Goal: Task Accomplishment & Management: Manage account settings

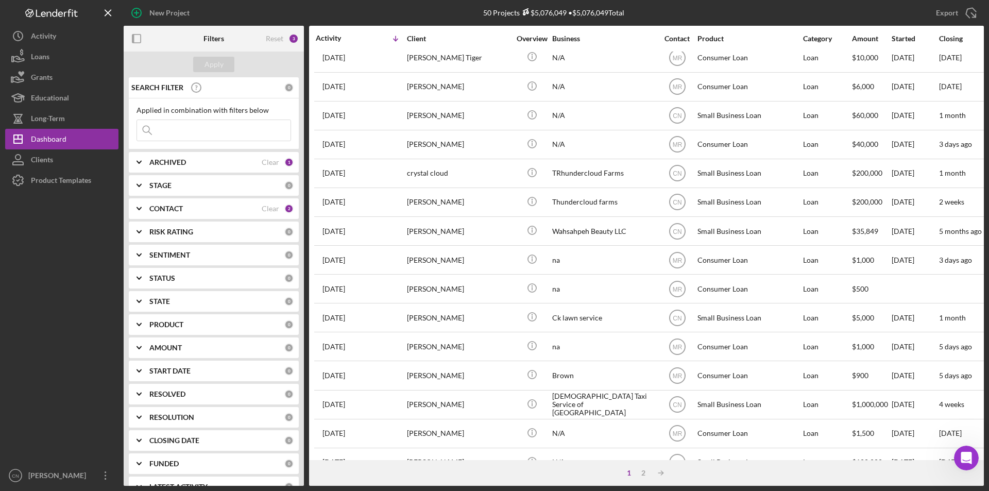
scroll to position [327, 0]
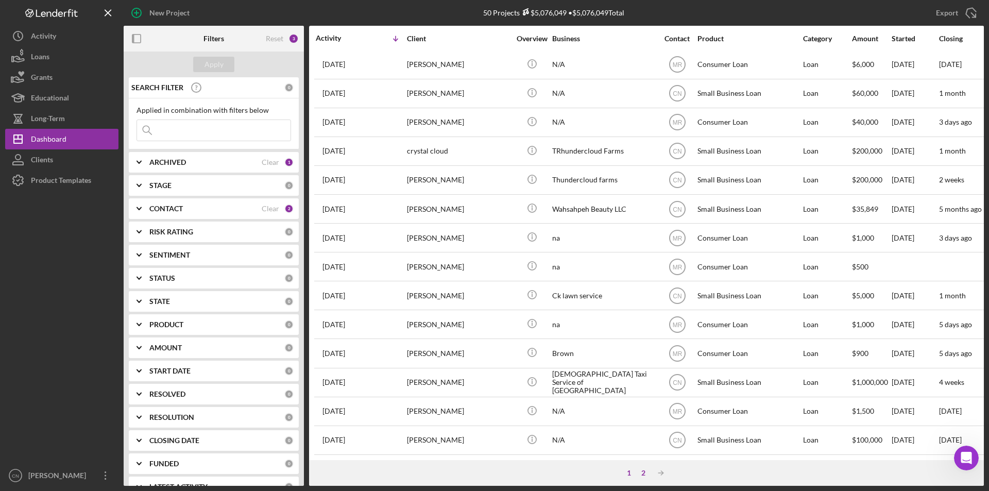
click at [645, 469] on div "2" at bounding box center [643, 473] width 14 height 8
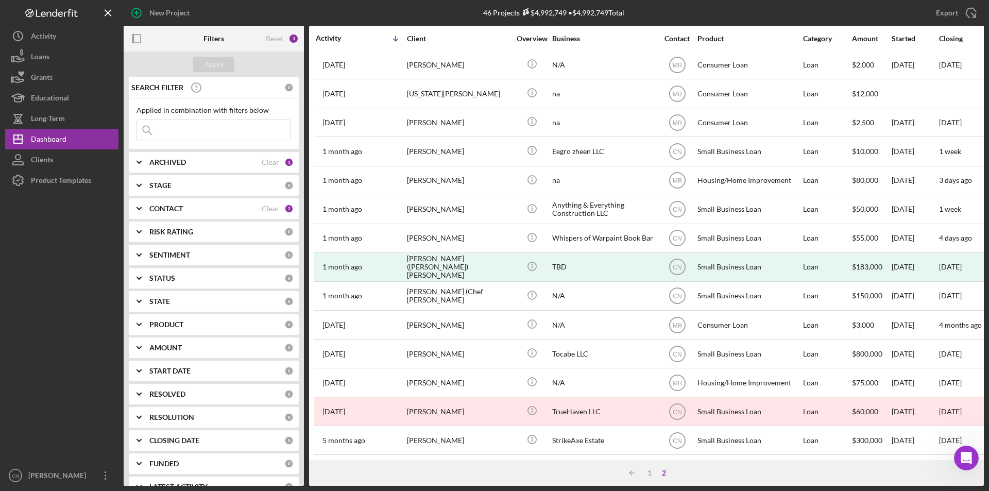
scroll to position [206, 0]
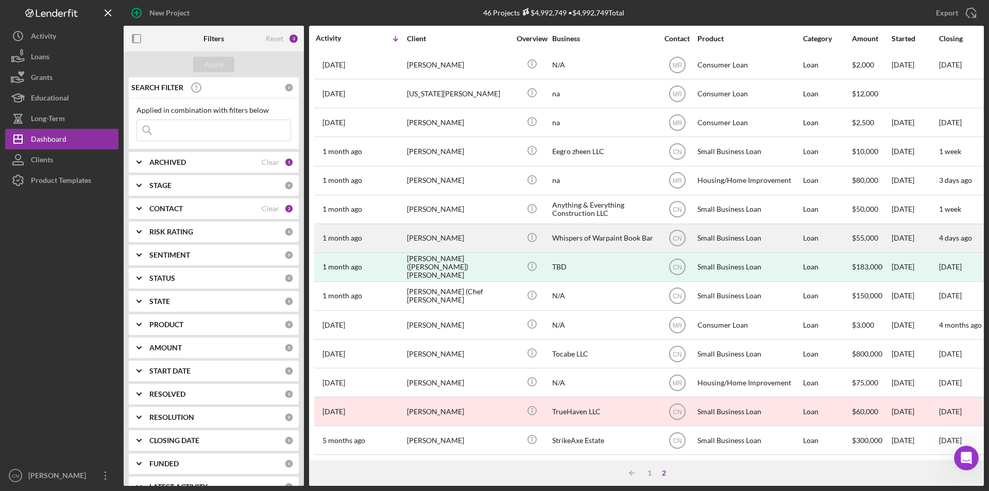
click at [435, 239] on div "[PERSON_NAME]" at bounding box center [458, 238] width 103 height 27
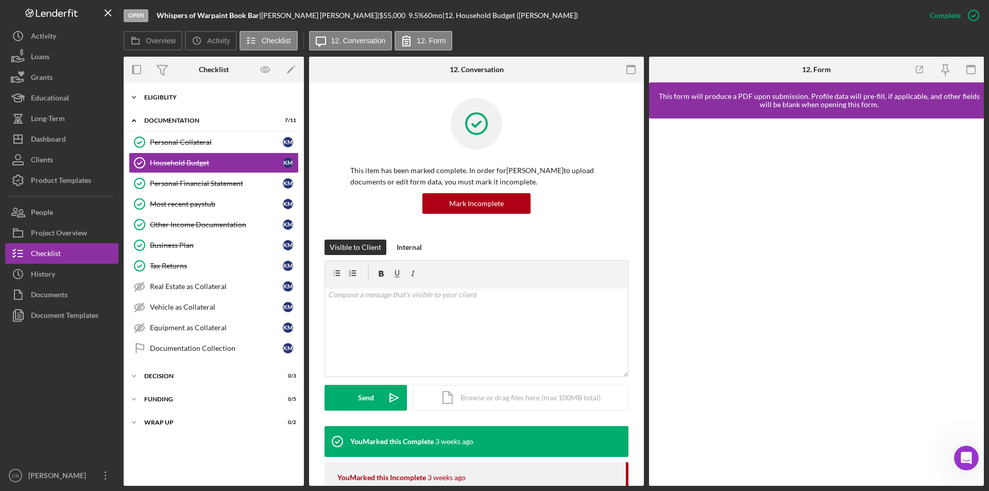
click at [139, 98] on icon "Icon/Expander" at bounding box center [134, 97] width 21 height 21
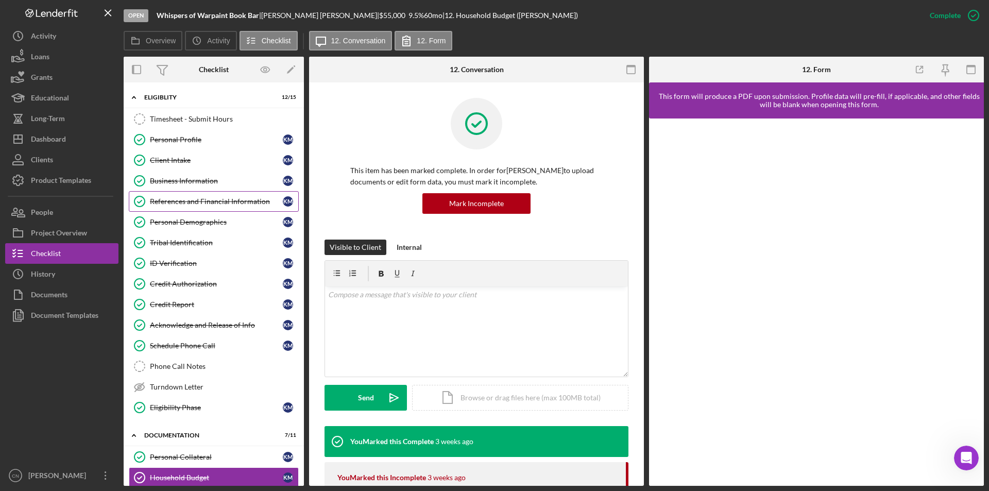
click at [179, 204] on div "References and Financial Information" at bounding box center [216, 201] width 133 height 8
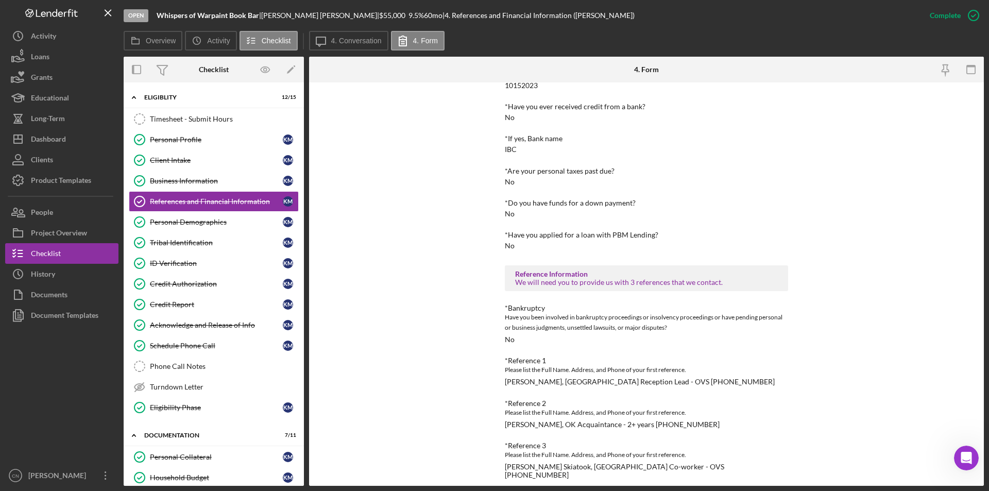
scroll to position [113, 0]
click at [160, 221] on div "Personal Demographics" at bounding box center [216, 222] width 133 height 8
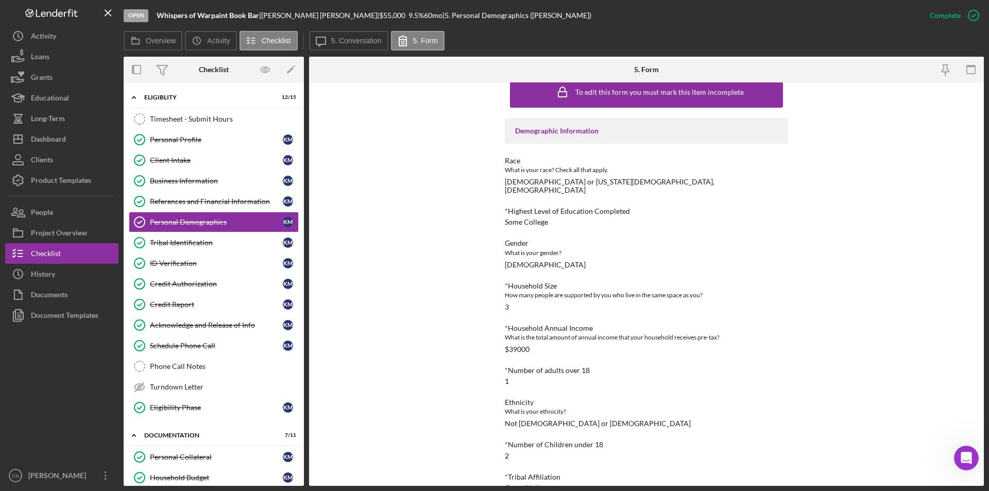
scroll to position [29, 0]
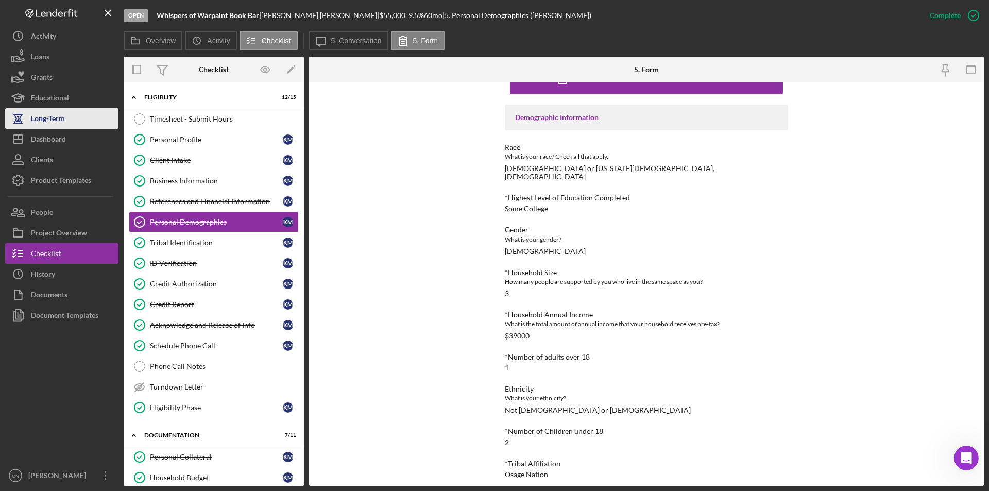
click at [52, 127] on div "Long-Term" at bounding box center [48, 119] width 34 height 23
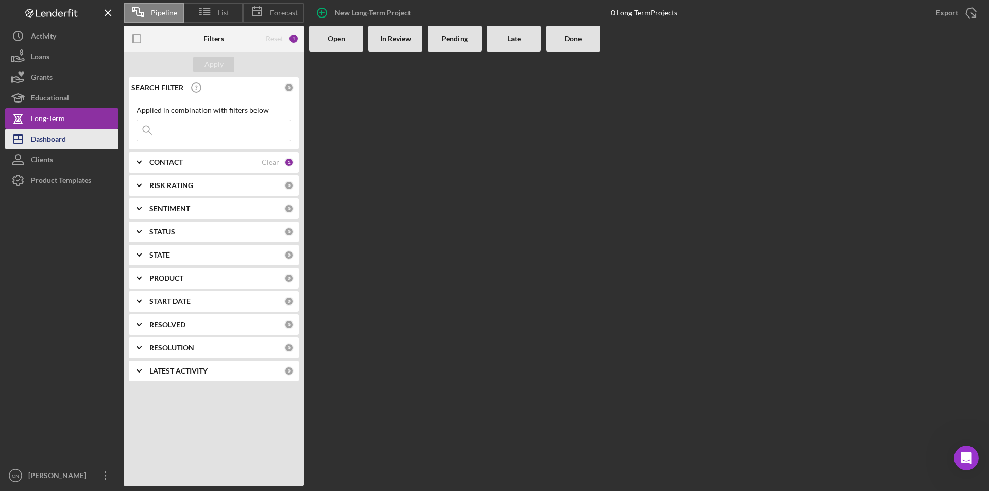
click at [49, 135] on div "Dashboard" at bounding box center [48, 140] width 35 height 23
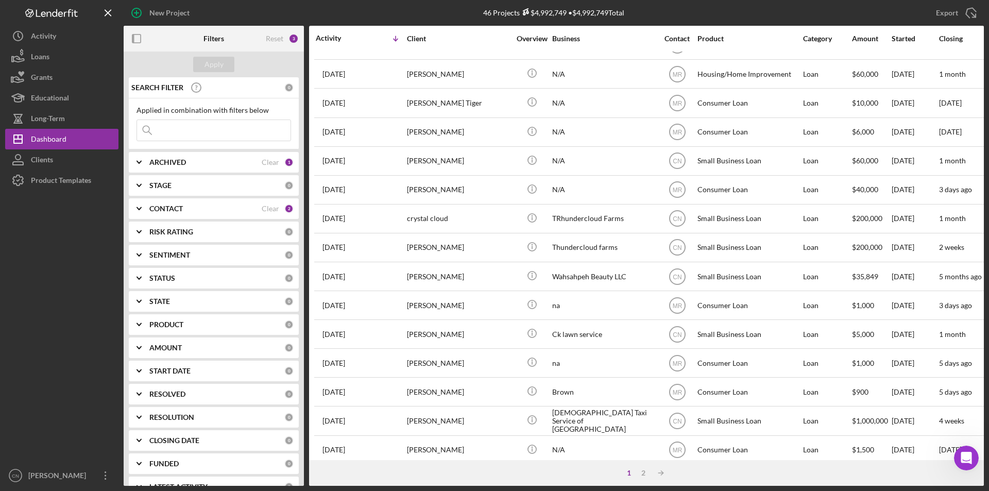
scroll to position [327, 0]
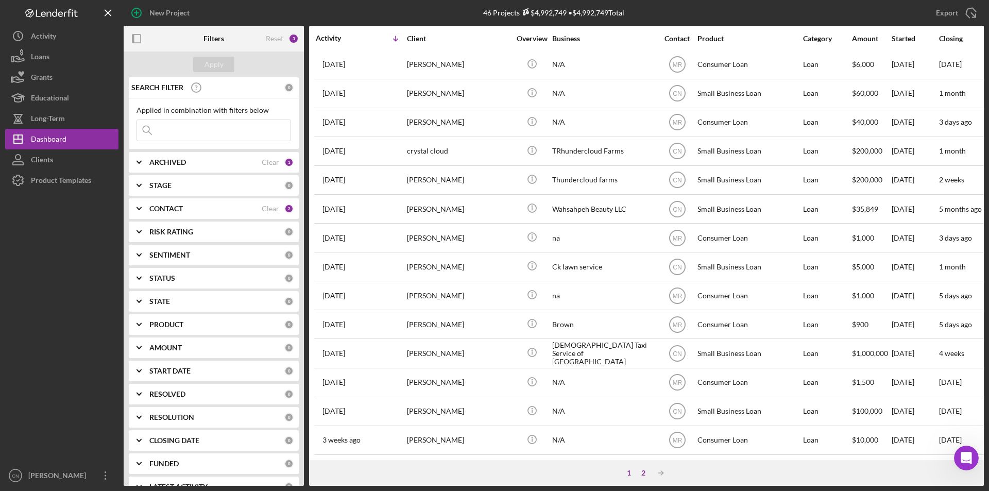
click at [643, 469] on div "2" at bounding box center [643, 473] width 14 height 8
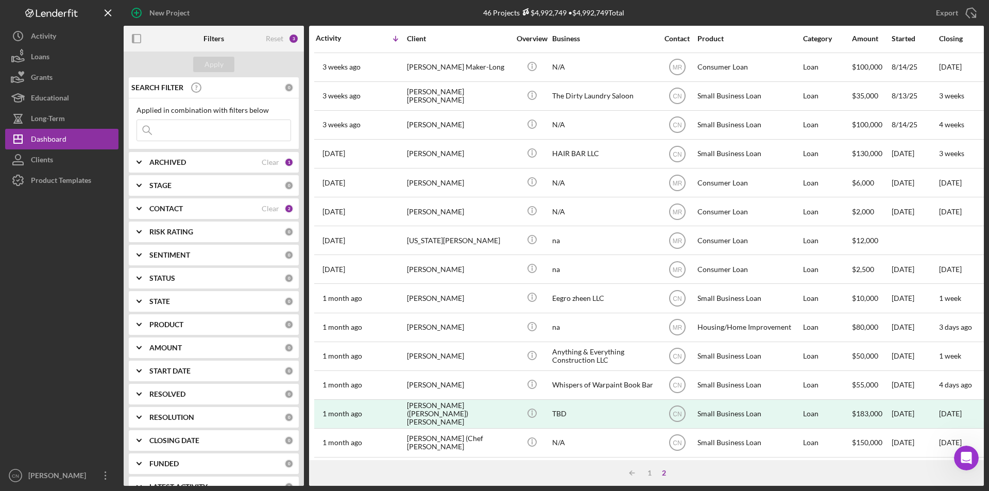
scroll to position [0, 0]
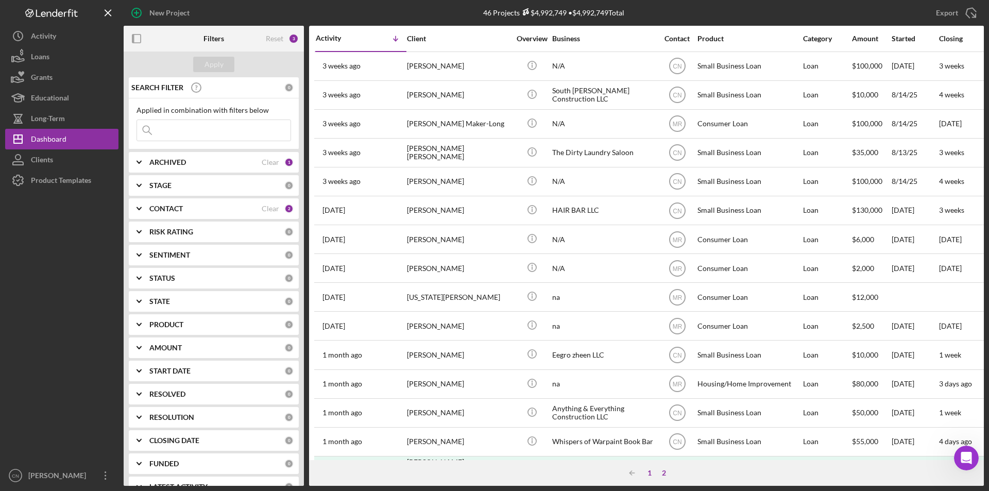
click at [650, 469] on div "1" at bounding box center [650, 473] width 14 height 8
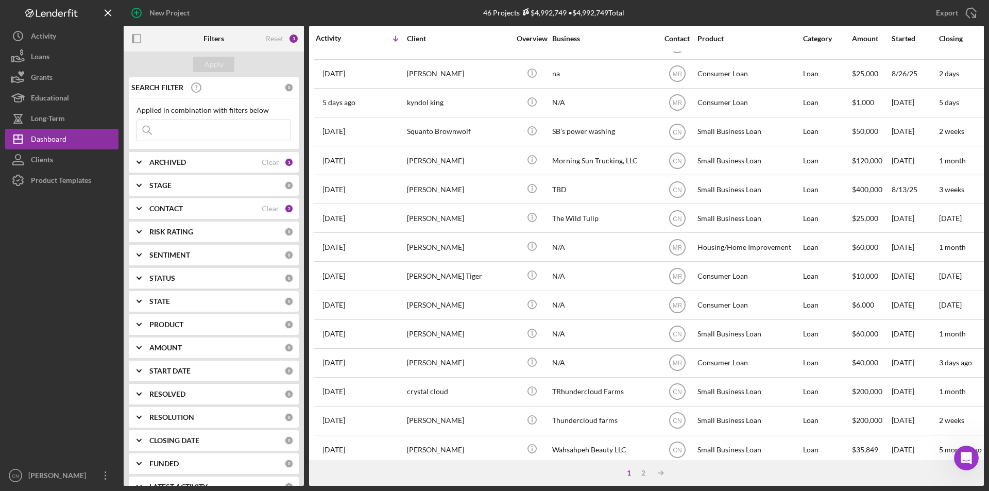
scroll to position [70, 0]
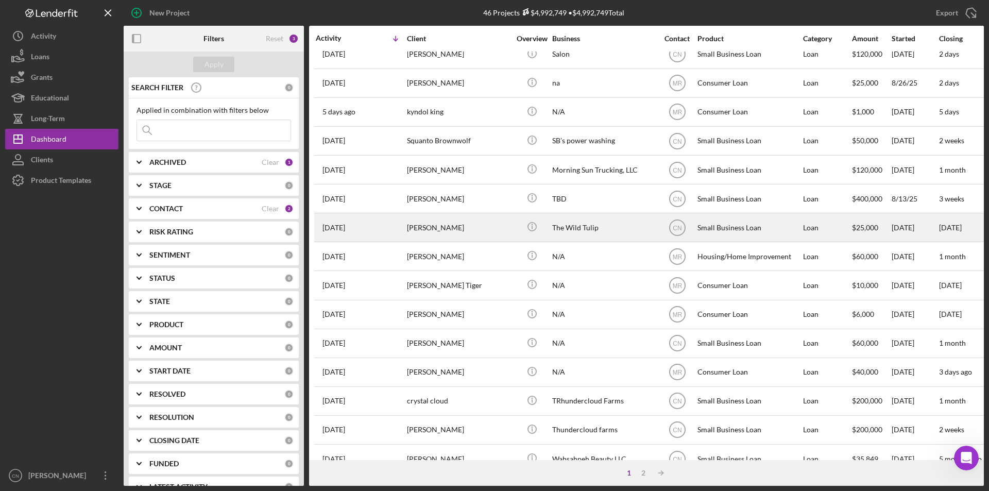
click at [431, 225] on div "[PERSON_NAME]" at bounding box center [458, 227] width 103 height 27
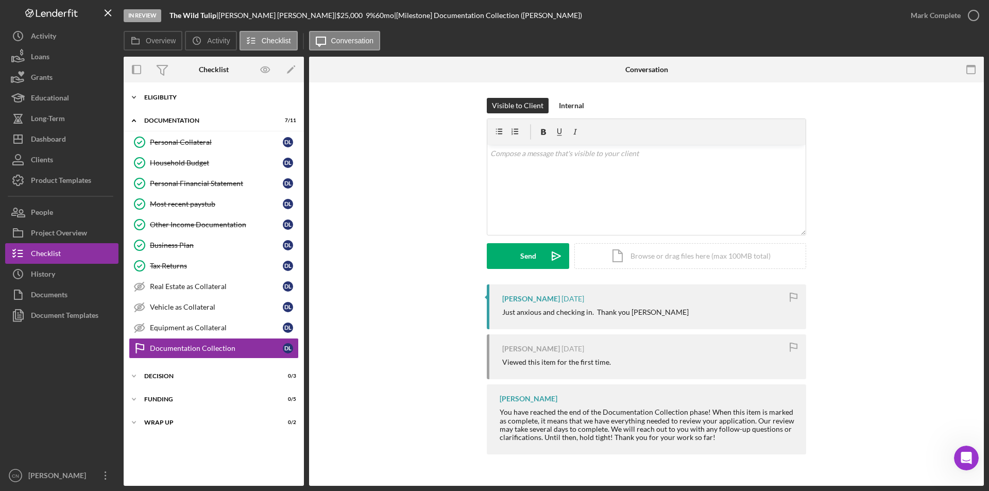
click at [137, 98] on icon "Icon/Expander" at bounding box center [134, 97] width 21 height 21
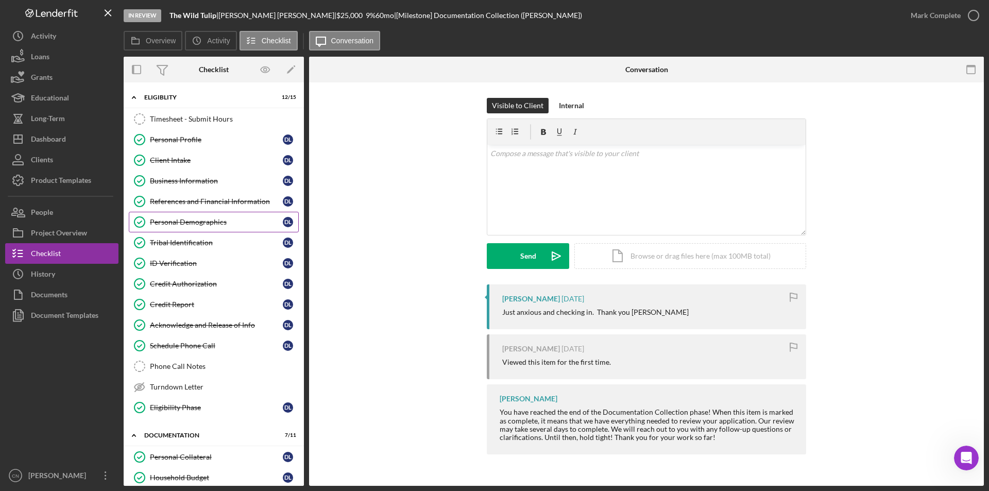
click at [197, 231] on link "Personal Demographics Personal Demographics D L" at bounding box center [214, 222] width 170 height 21
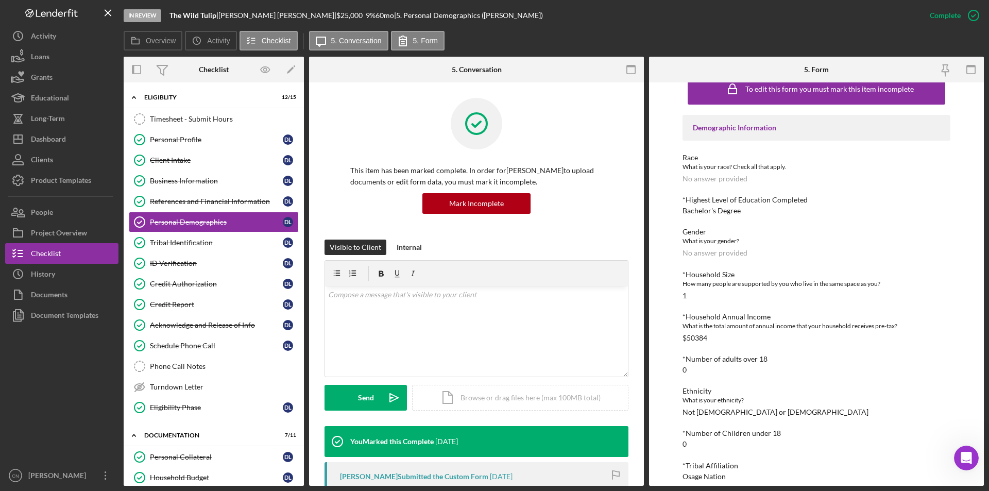
scroll to position [29, 0]
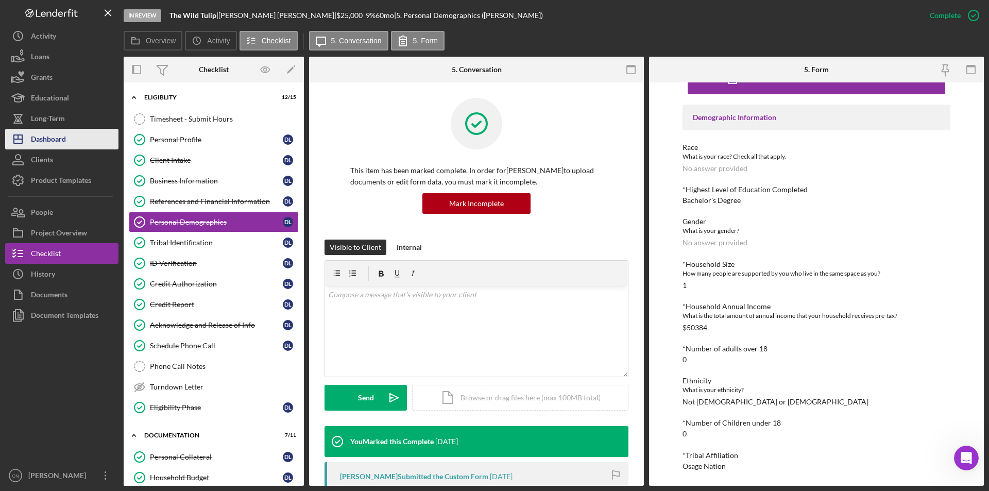
click at [36, 139] on div "Dashboard" at bounding box center [48, 140] width 35 height 23
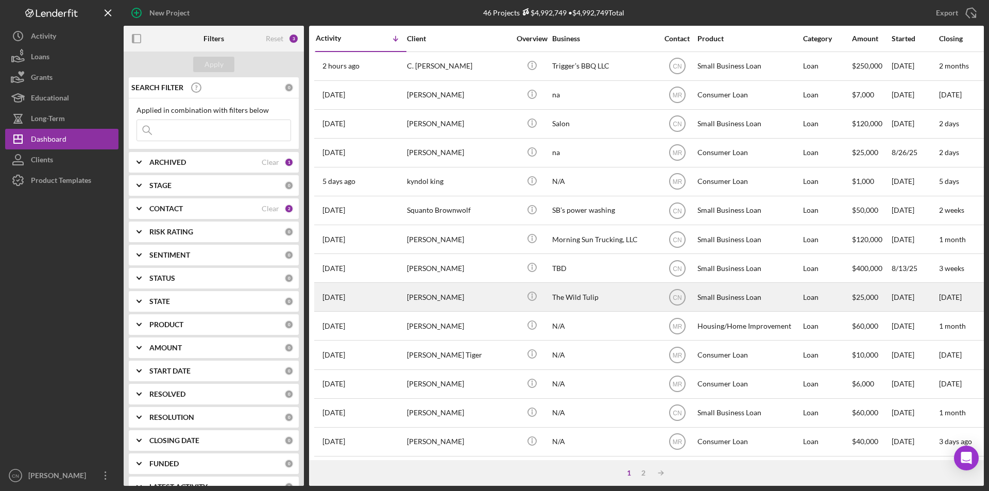
click at [445, 295] on div "[PERSON_NAME]" at bounding box center [458, 296] width 103 height 27
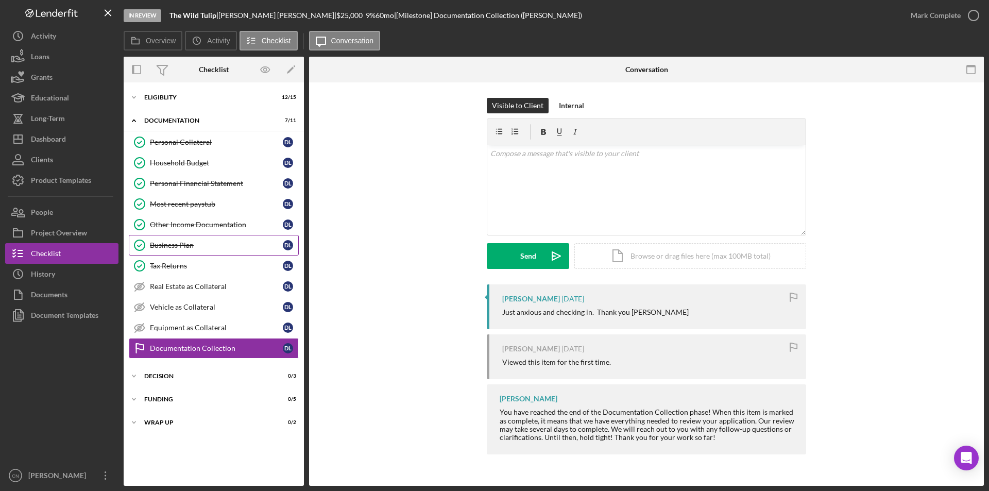
click at [182, 240] on link "Business Plan Business Plan D L" at bounding box center [214, 245] width 170 height 21
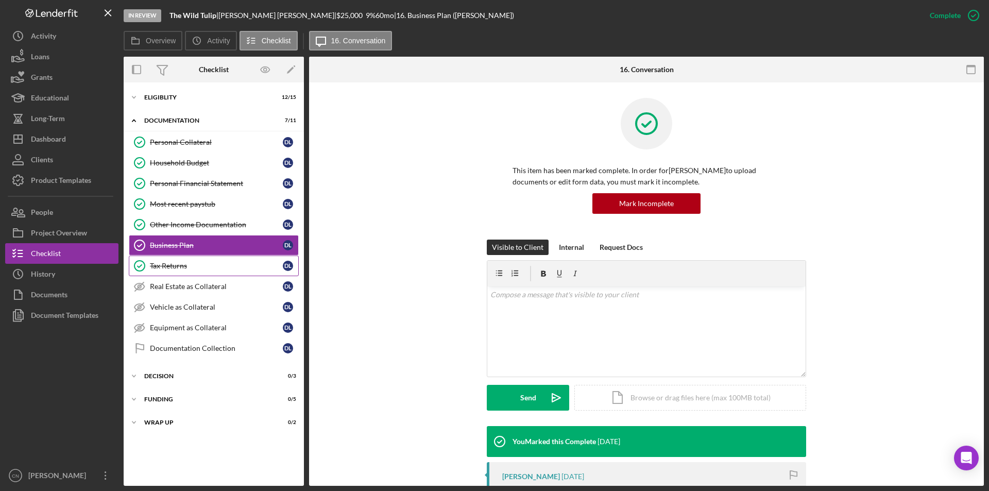
click at [159, 268] on div "Tax Returns" at bounding box center [216, 266] width 133 height 8
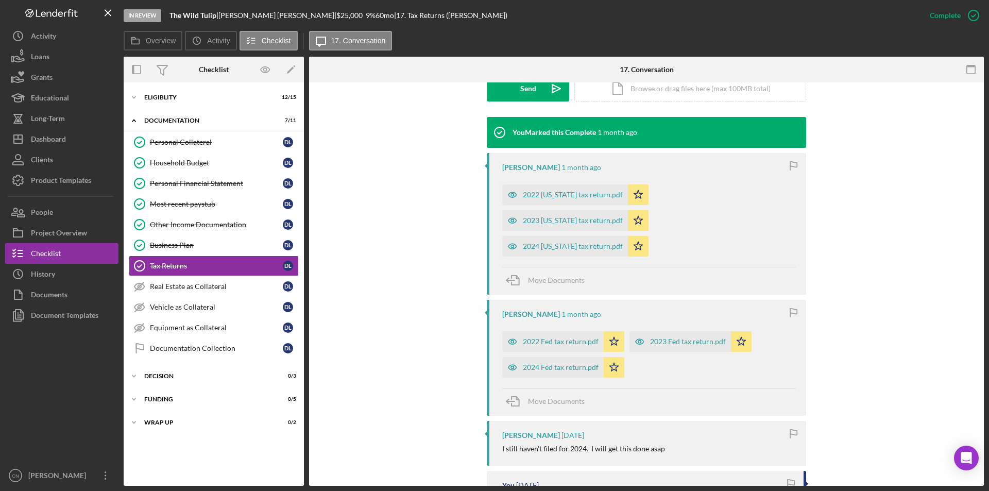
scroll to position [103, 0]
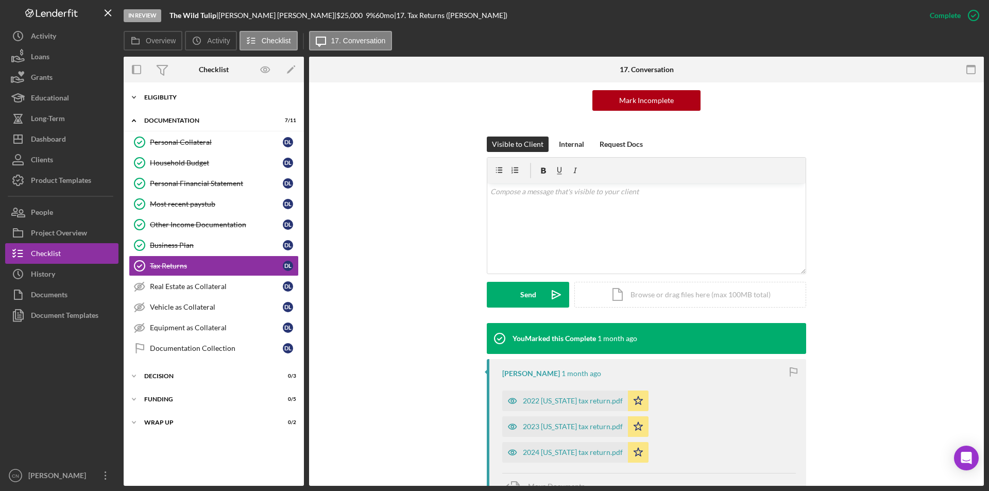
click at [153, 98] on div "Eligiblity" at bounding box center [217, 97] width 147 height 6
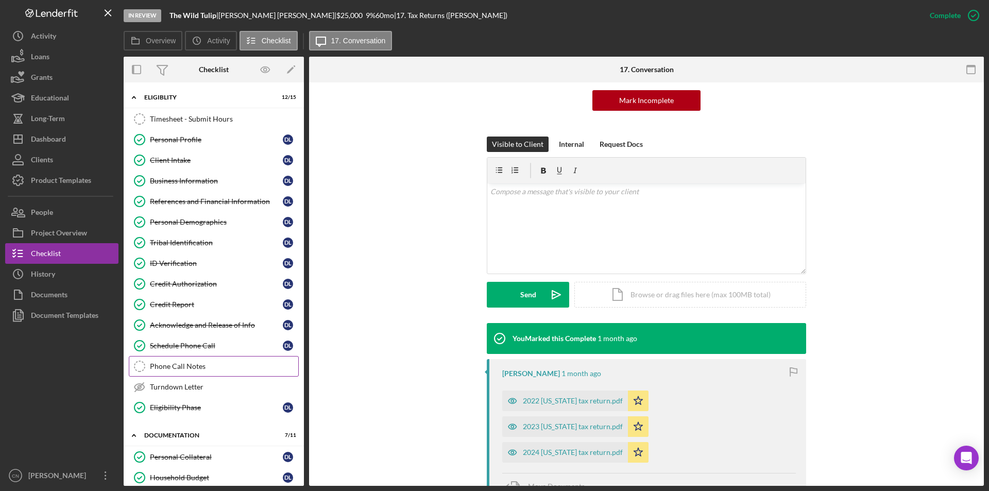
click at [188, 365] on div "Phone Call Notes" at bounding box center [224, 366] width 148 height 8
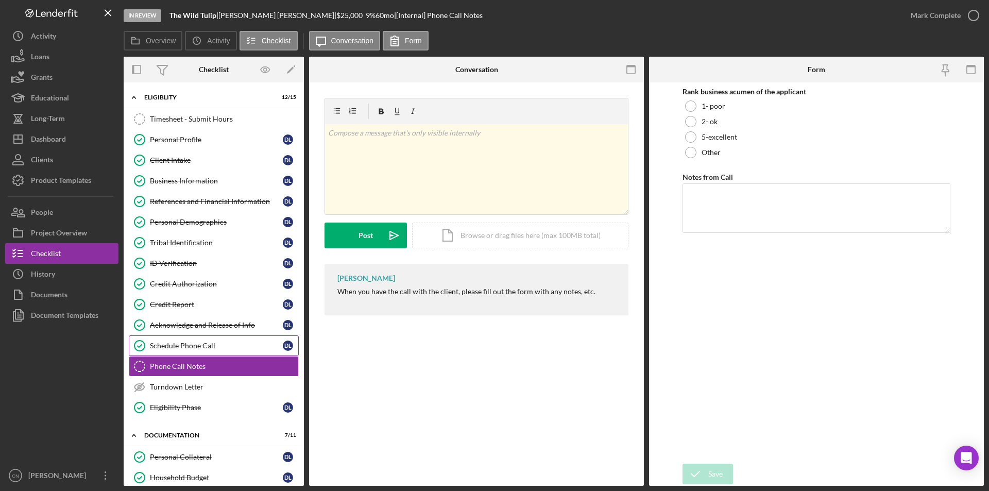
click at [179, 344] on div "Schedule Phone Call" at bounding box center [216, 346] width 133 height 8
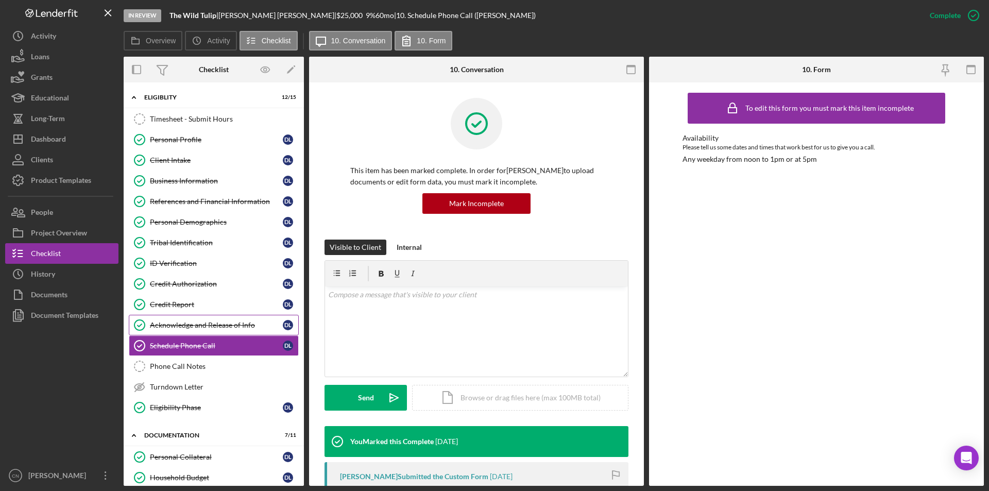
click at [179, 326] on div "Acknowledge and Release of Info" at bounding box center [216, 325] width 133 height 8
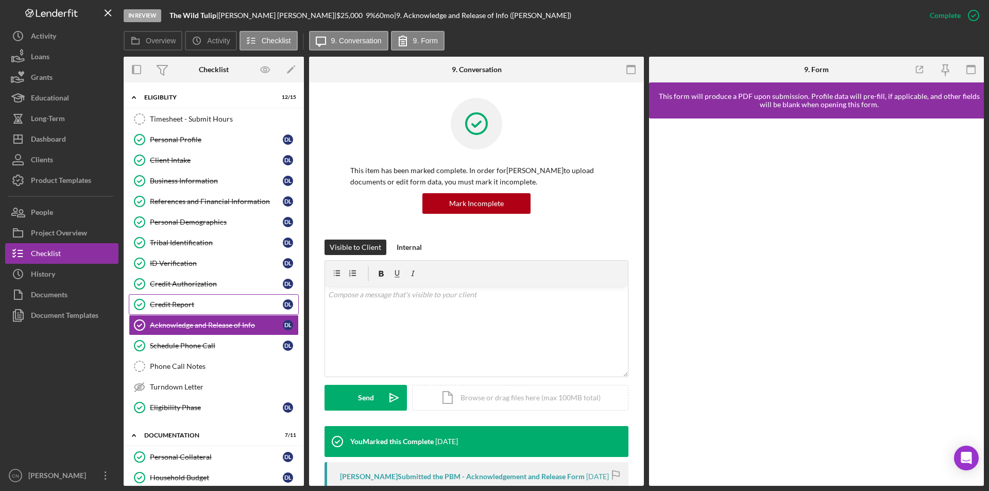
click at [180, 305] on div "Credit Report" at bounding box center [216, 304] width 133 height 8
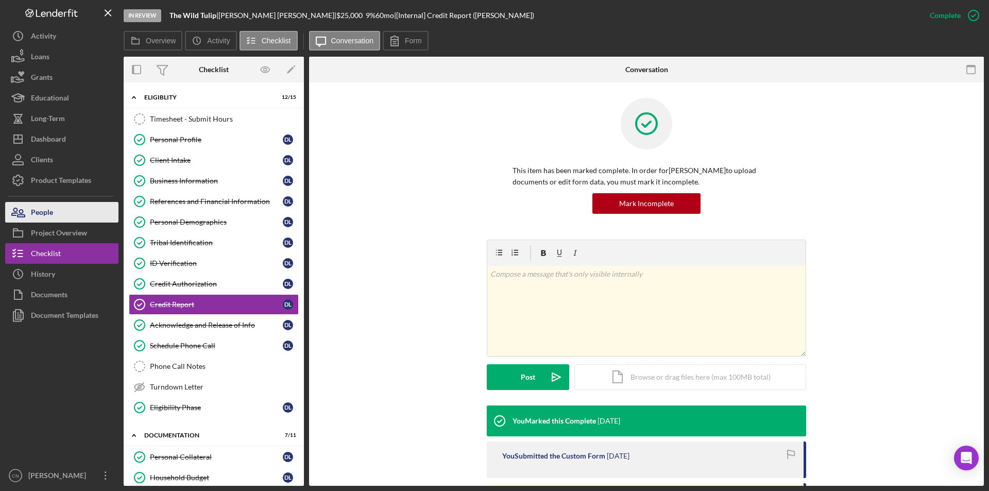
click at [48, 214] on div "People" at bounding box center [42, 213] width 22 height 23
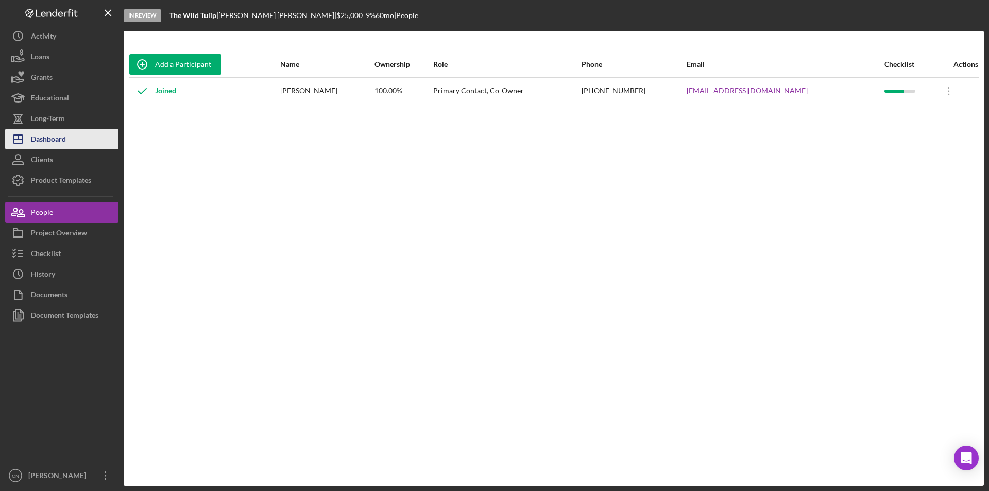
click at [65, 133] on div "Dashboard" at bounding box center [48, 140] width 35 height 23
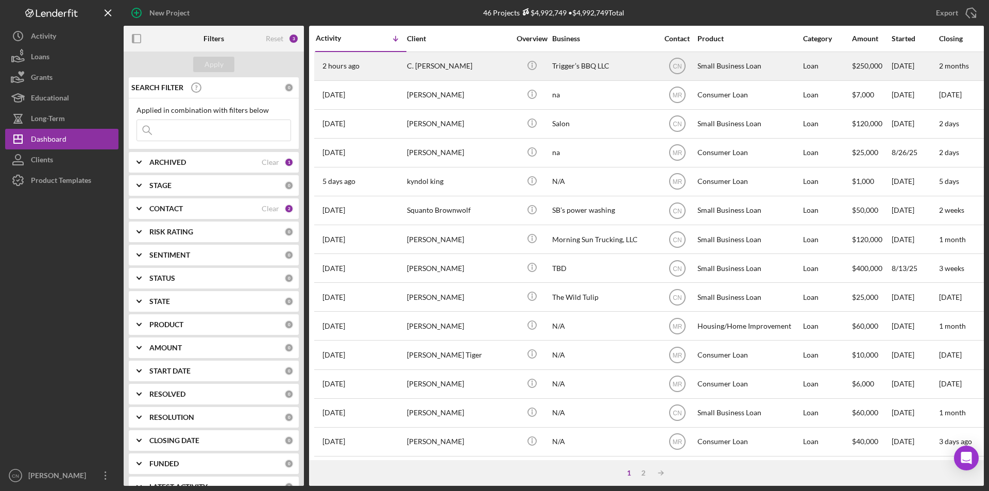
click at [378, 64] on div "2 hours ago C. Boyd Kincaid" at bounding box center [361, 66] width 90 height 27
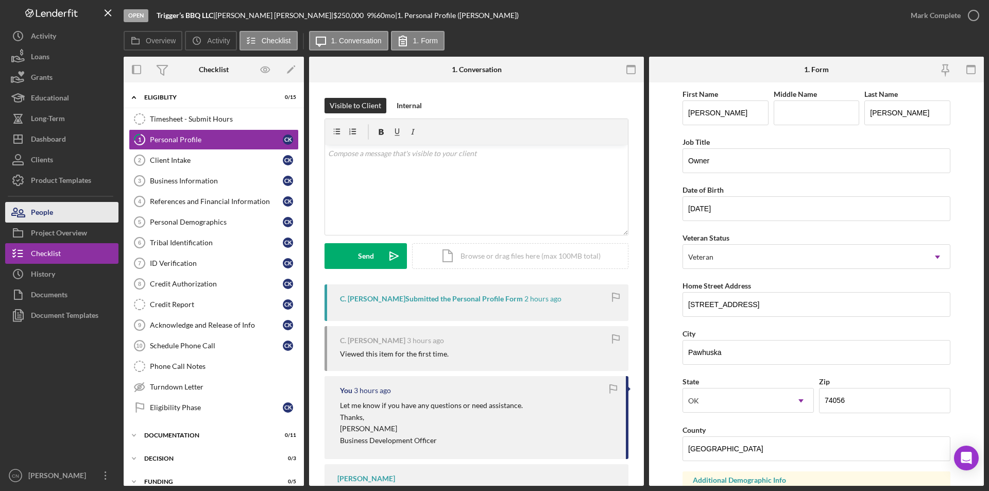
click at [46, 215] on div "People" at bounding box center [42, 213] width 22 height 23
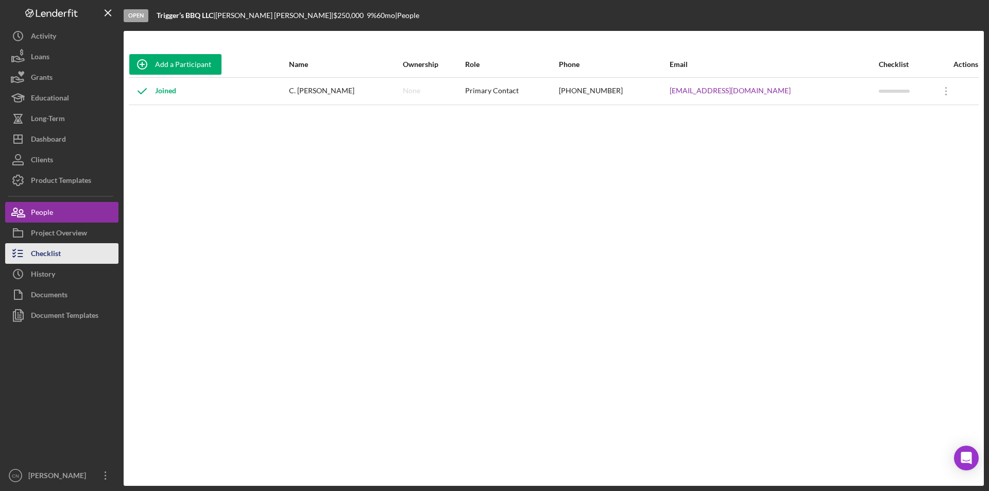
click at [45, 255] on div "Checklist" at bounding box center [46, 254] width 30 height 23
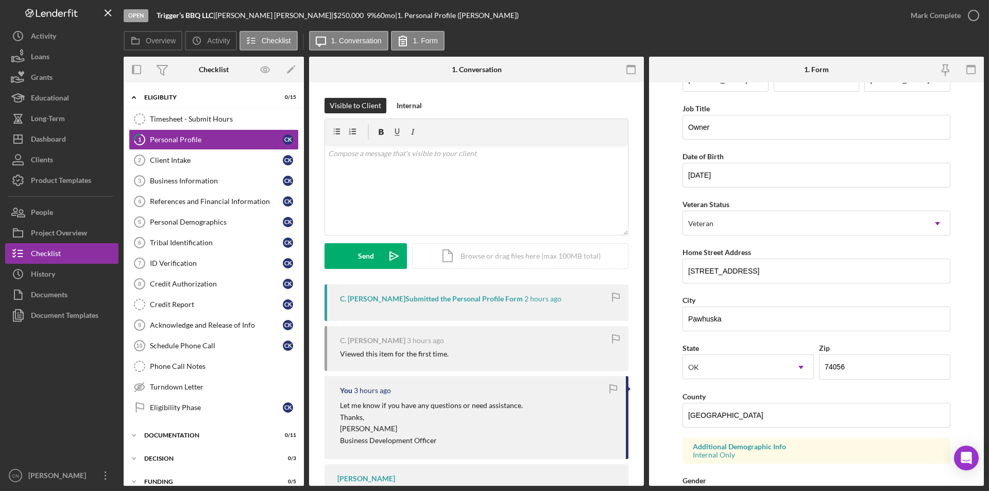
scroll to position [52, 0]
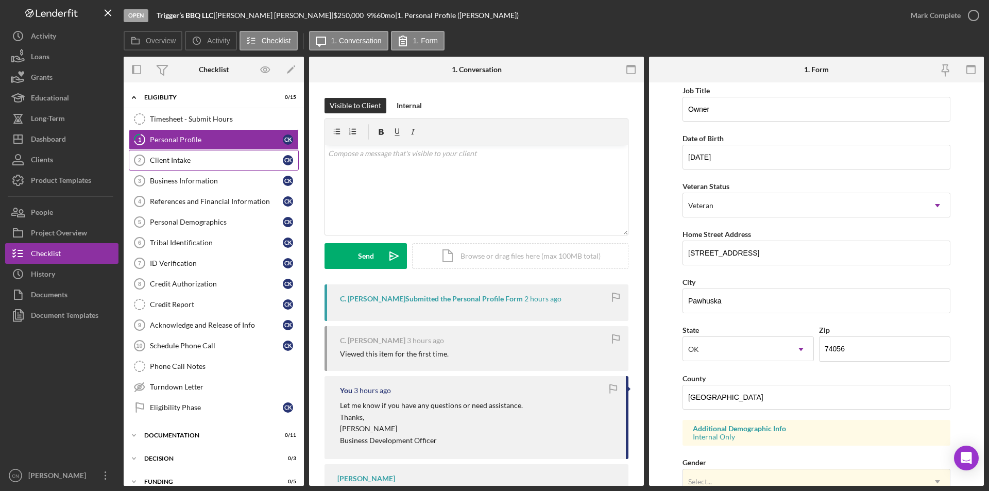
click at [163, 154] on link "Client Intake 2 Client Intake C K" at bounding box center [214, 160] width 170 height 21
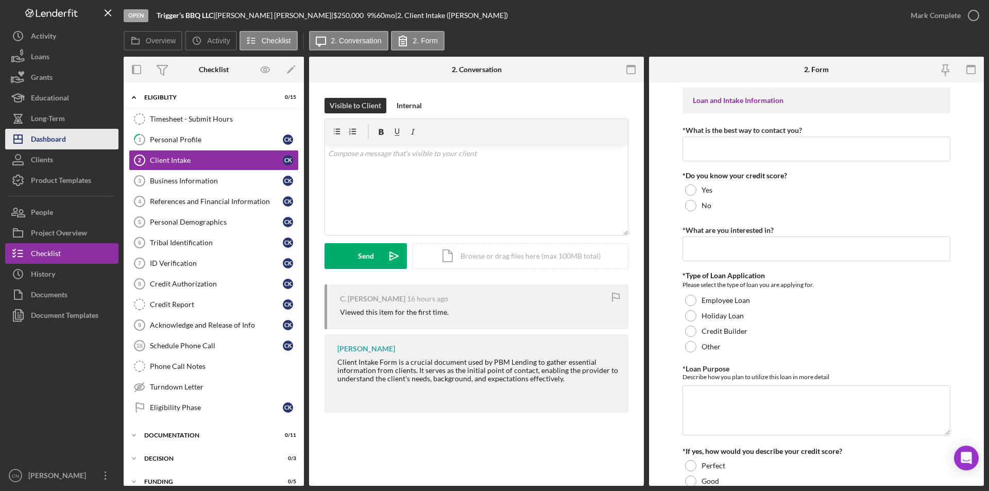
click at [68, 141] on button "Icon/Dashboard Dashboard" at bounding box center [61, 139] width 113 height 21
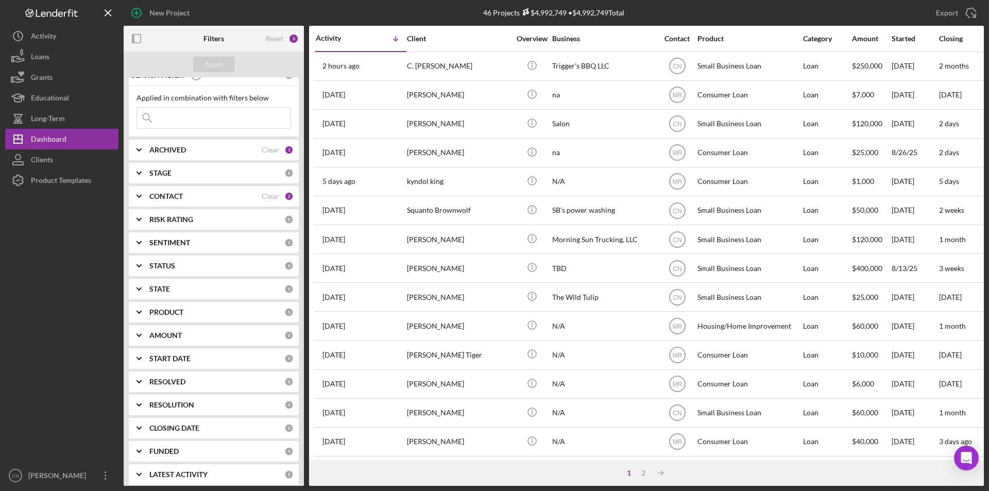
scroll to position [19, 0]
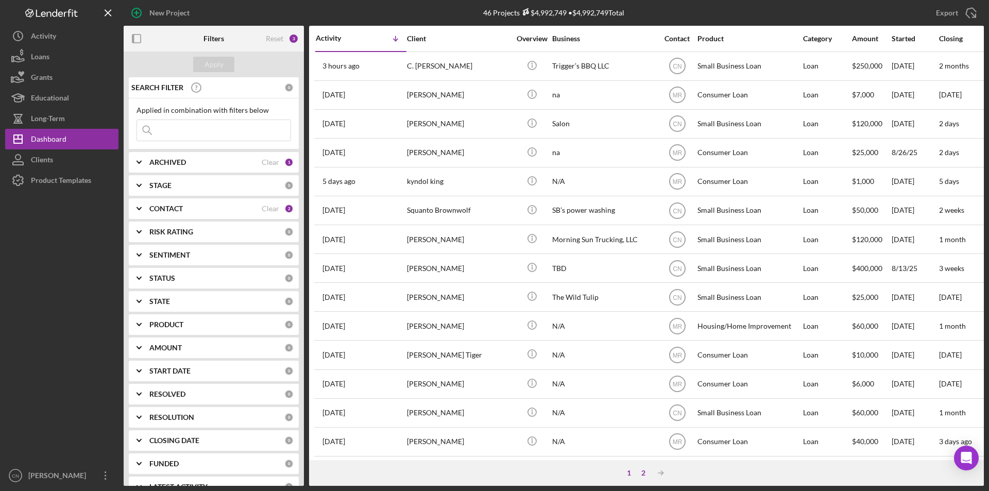
click at [641, 472] on div "2" at bounding box center [643, 473] width 14 height 8
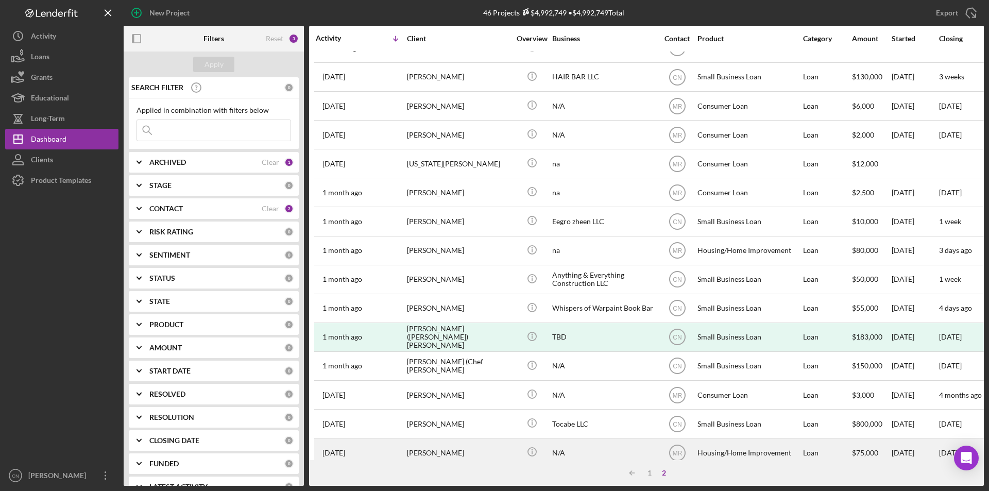
scroll to position [108, 0]
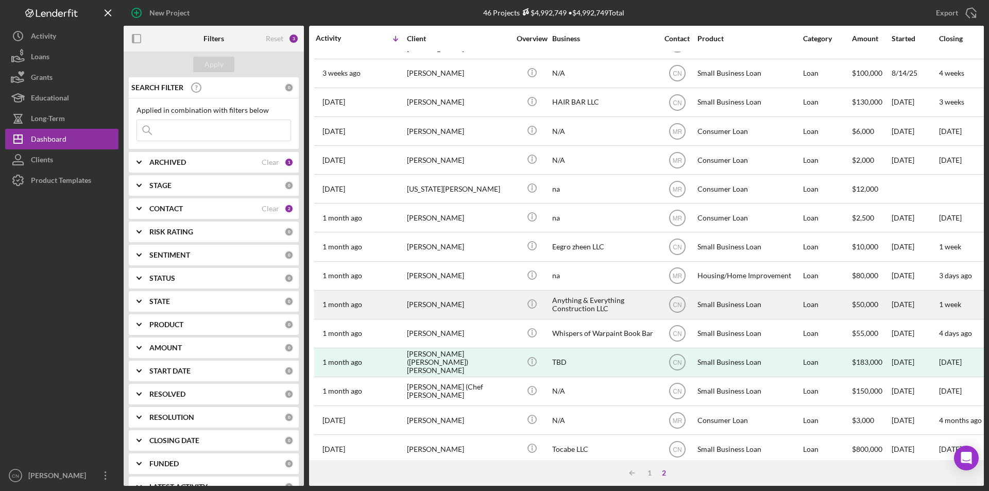
click at [420, 307] on div "[PERSON_NAME]" at bounding box center [458, 304] width 103 height 27
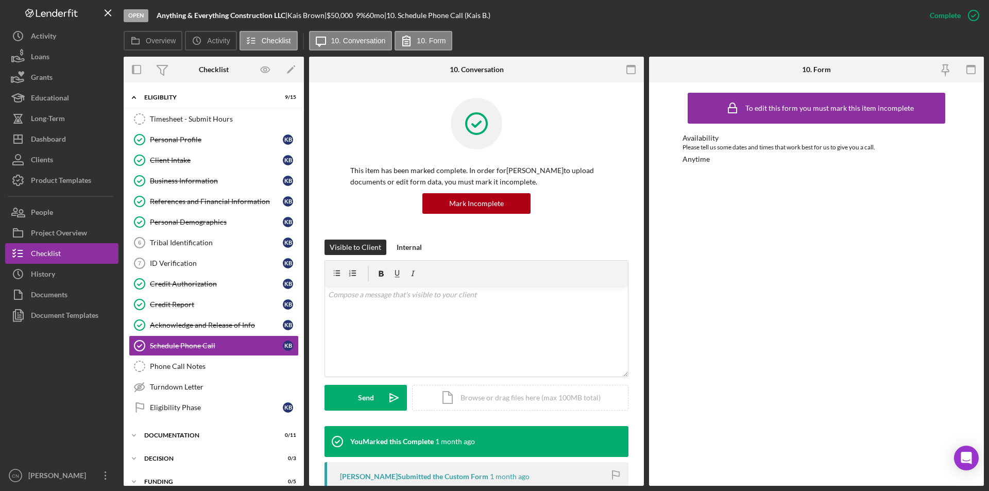
click at [170, 448] on div "Icon/Expander Eligiblity 9 / 15 Timesheet - Submit Hours Timesheet - Submit Hou…" at bounding box center [214, 302] width 180 height 428
click at [170, 437] on div "Documentation" at bounding box center [217, 435] width 147 height 6
click at [47, 142] on div "Dashboard" at bounding box center [48, 140] width 35 height 23
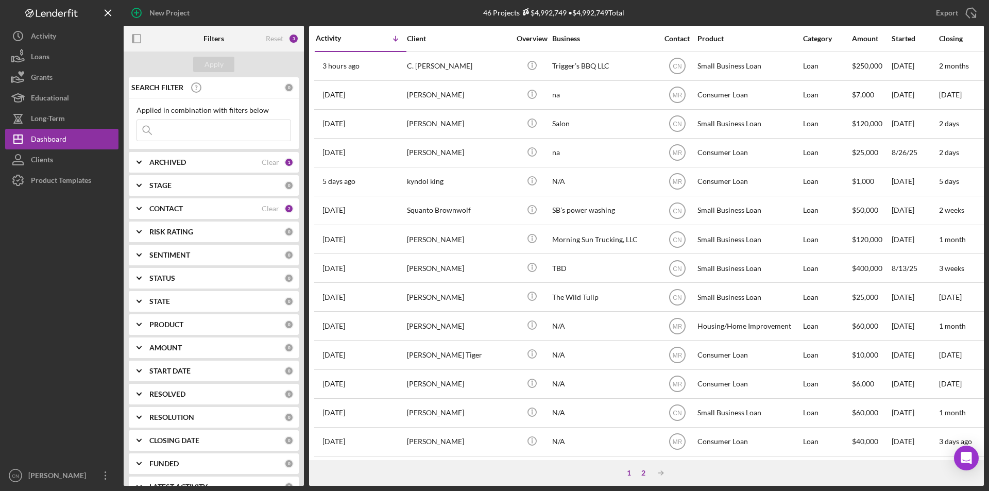
click at [641, 471] on div "2" at bounding box center [643, 473] width 14 height 8
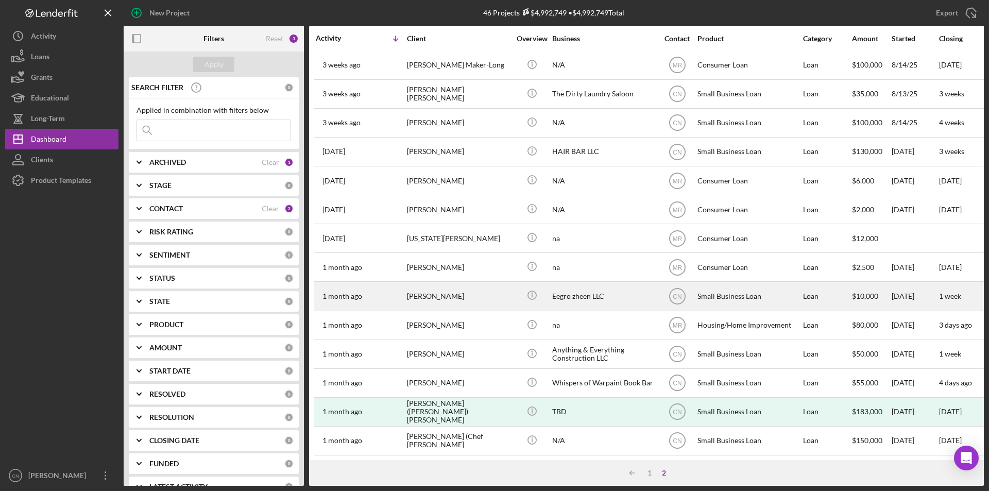
scroll to position [155, 0]
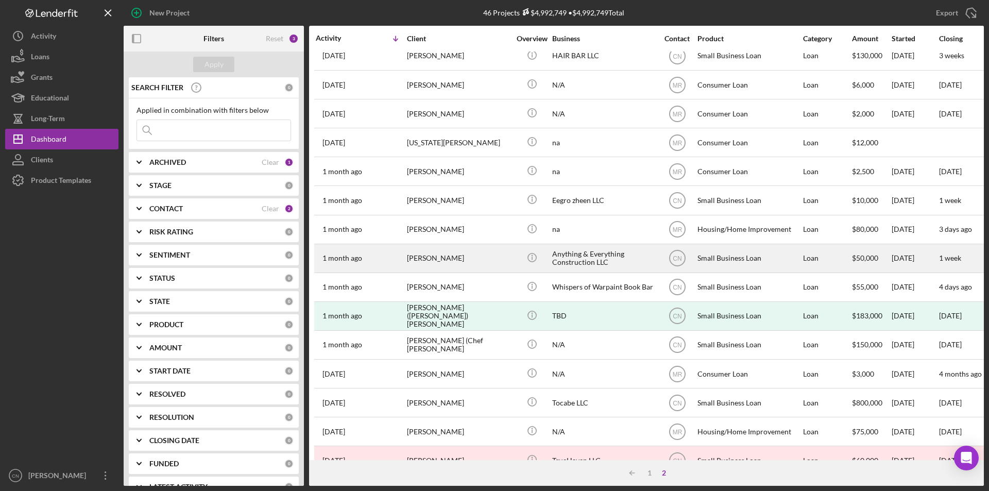
click at [421, 257] on div "[PERSON_NAME]" at bounding box center [458, 258] width 103 height 27
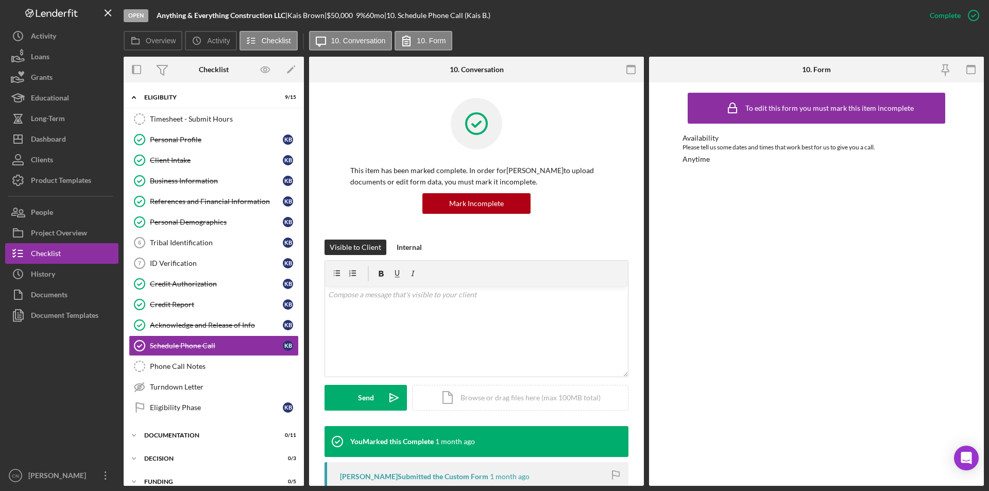
scroll to position [34, 0]
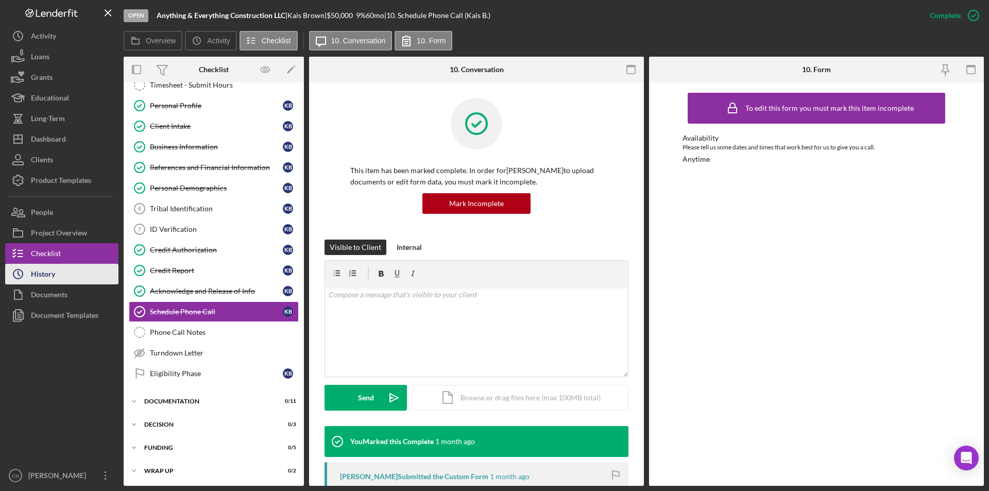
click at [49, 275] on div "History" at bounding box center [43, 275] width 24 height 23
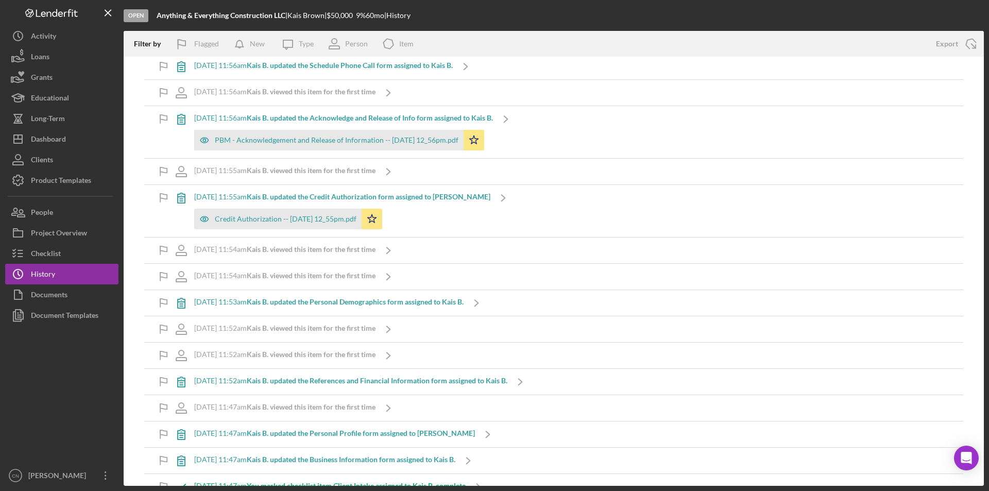
scroll to position [721, 0]
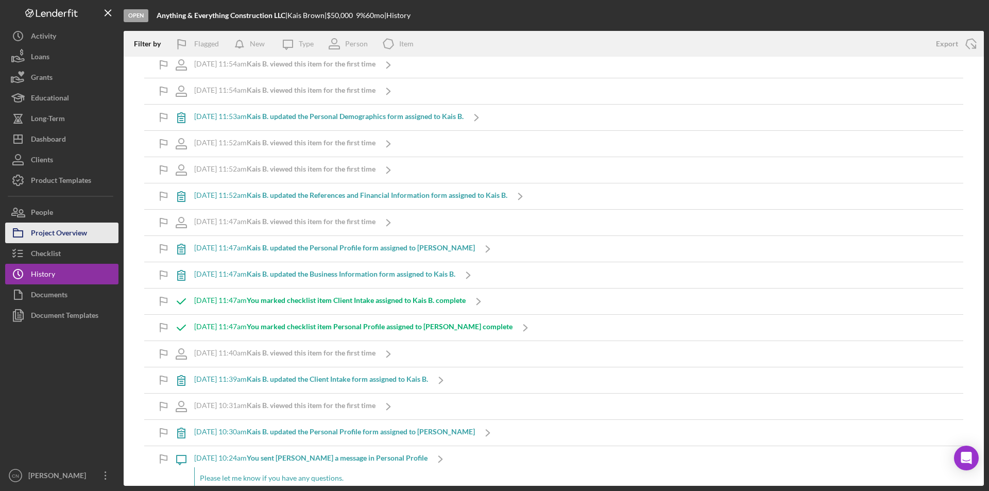
click at [58, 226] on div "Project Overview" at bounding box center [59, 234] width 56 height 23
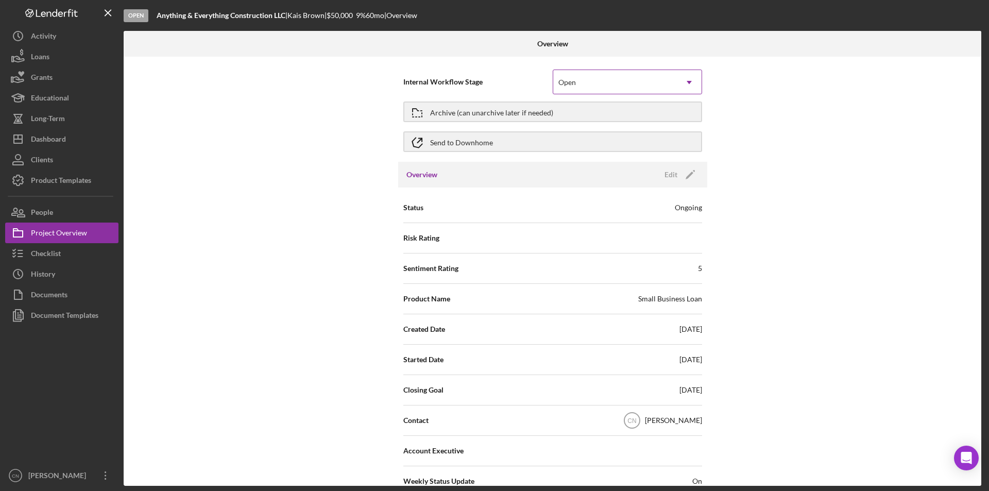
click at [598, 78] on div "Open" at bounding box center [615, 83] width 124 height 24
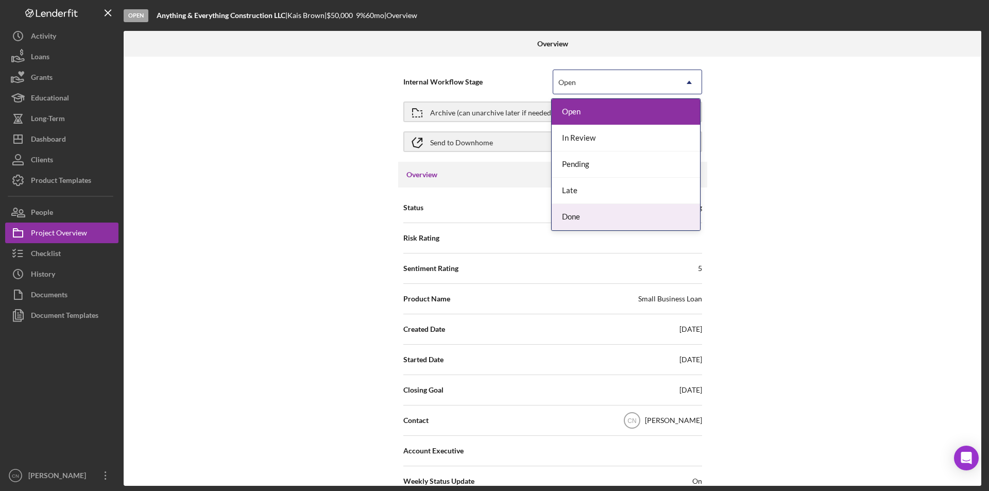
click at [562, 218] on div "Done" at bounding box center [626, 217] width 148 height 26
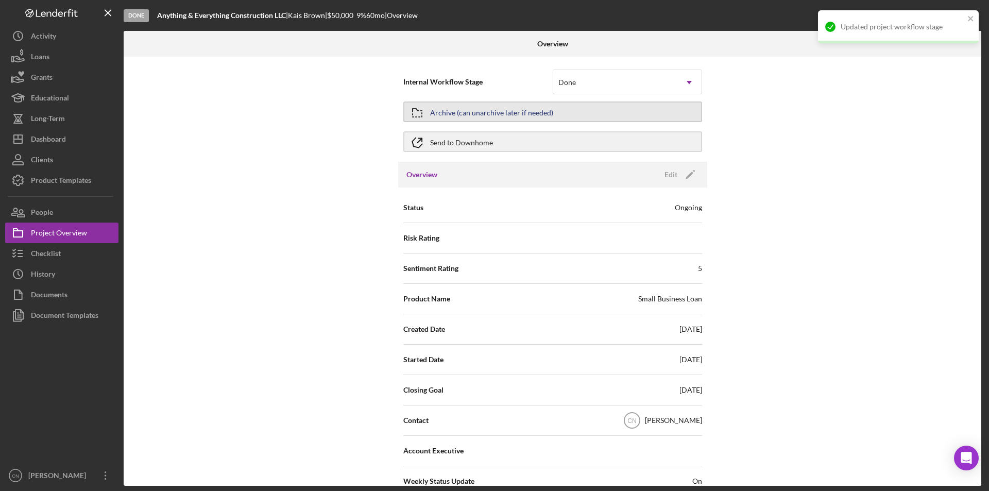
click at [542, 112] on div "Archive (can unarchive later if needed)" at bounding box center [491, 112] width 123 height 19
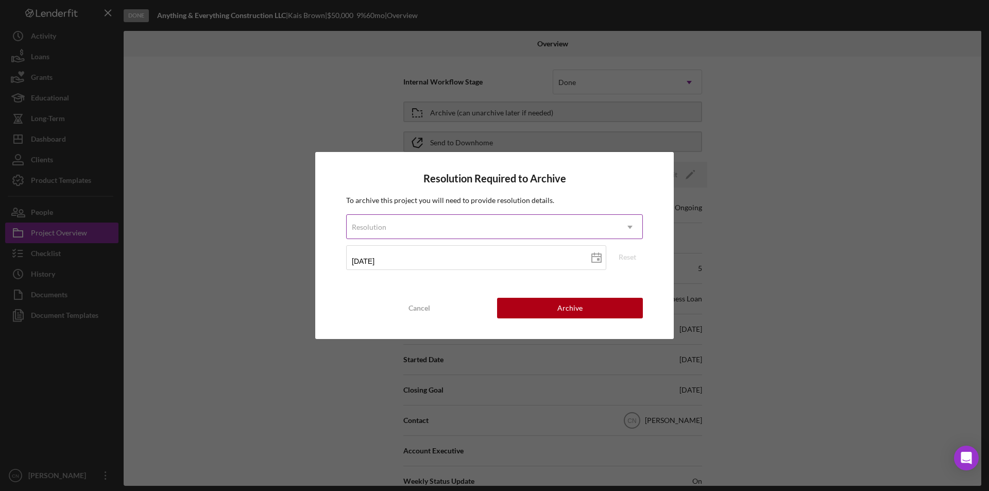
click at [551, 227] on div "Resolution" at bounding box center [482, 227] width 271 height 24
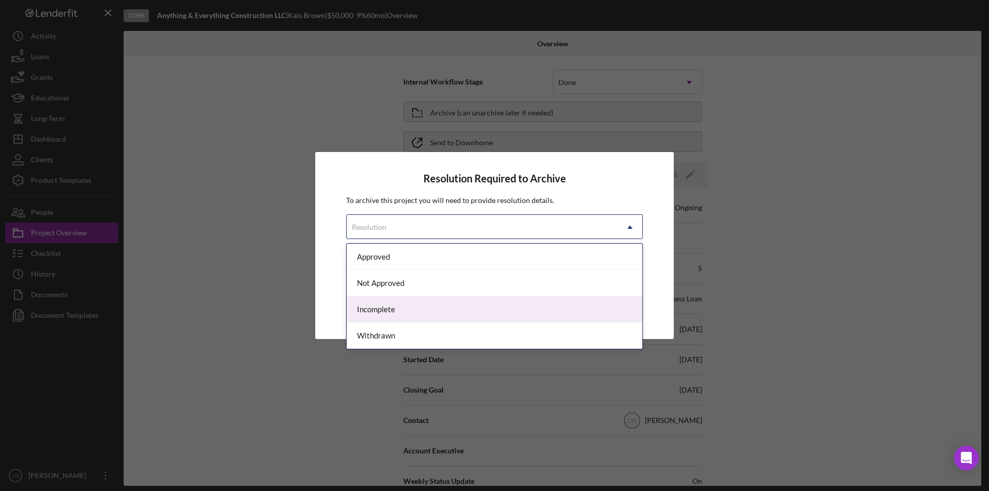
click at [416, 315] on div "Incomplete" at bounding box center [495, 309] width 296 height 26
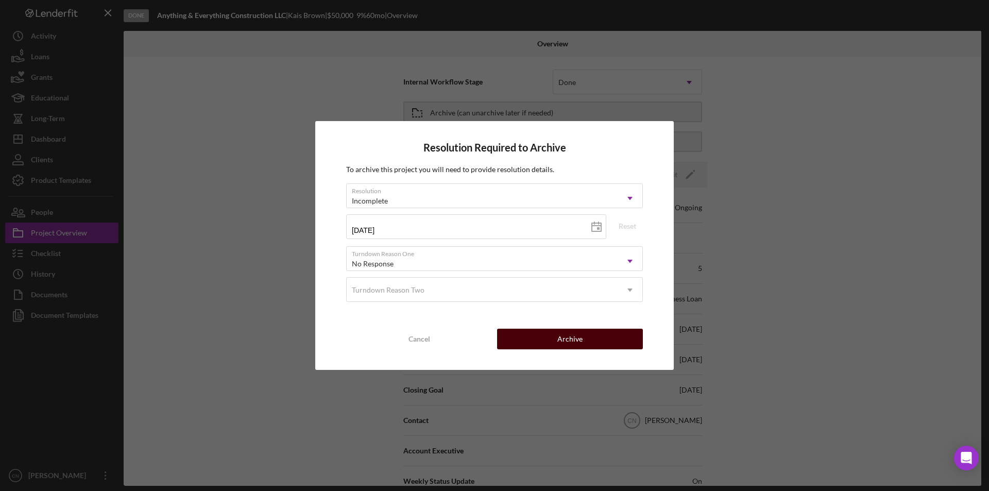
click at [573, 339] on div "Archive" at bounding box center [570, 339] width 25 height 21
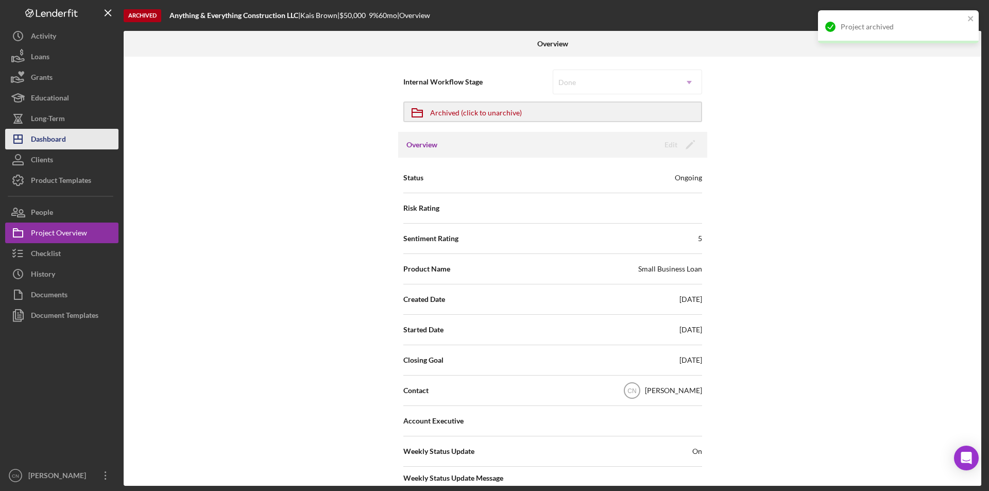
click at [53, 137] on div "Dashboard" at bounding box center [48, 140] width 35 height 23
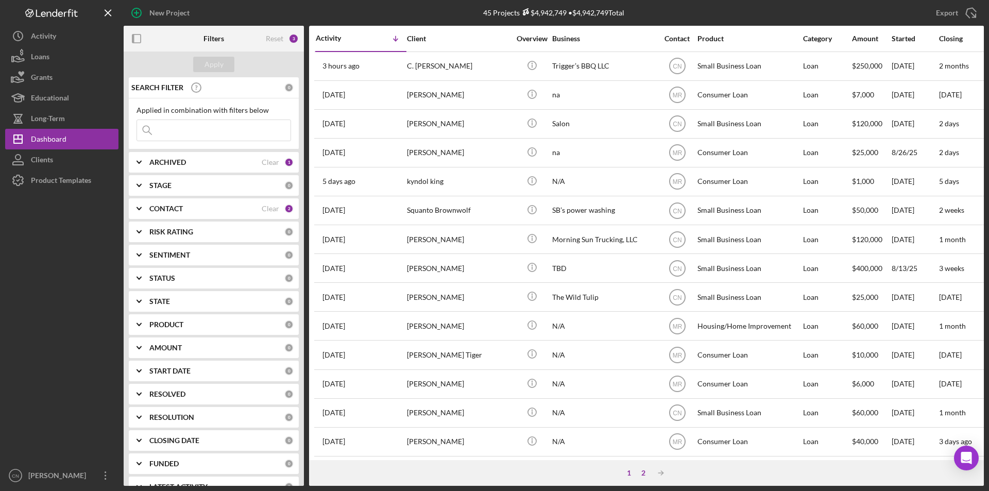
click at [645, 475] on div "2" at bounding box center [643, 473] width 14 height 8
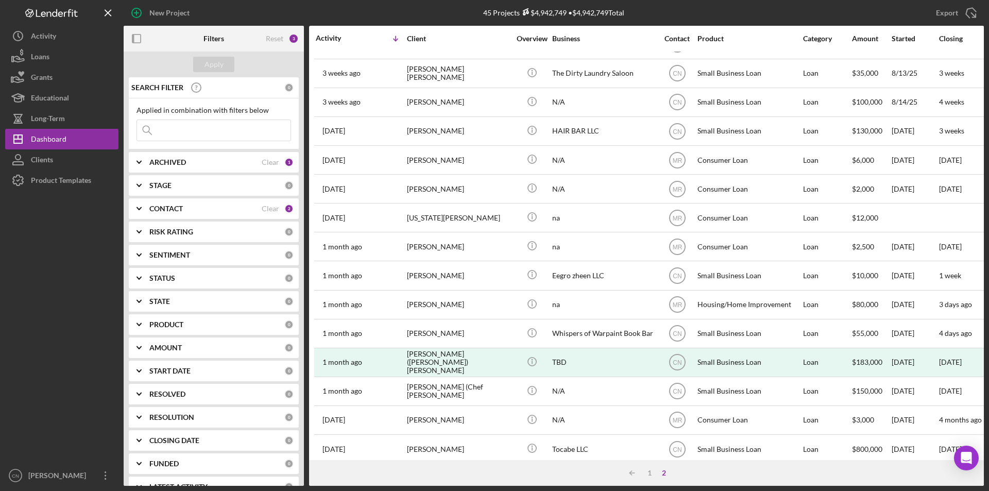
scroll to position [28, 0]
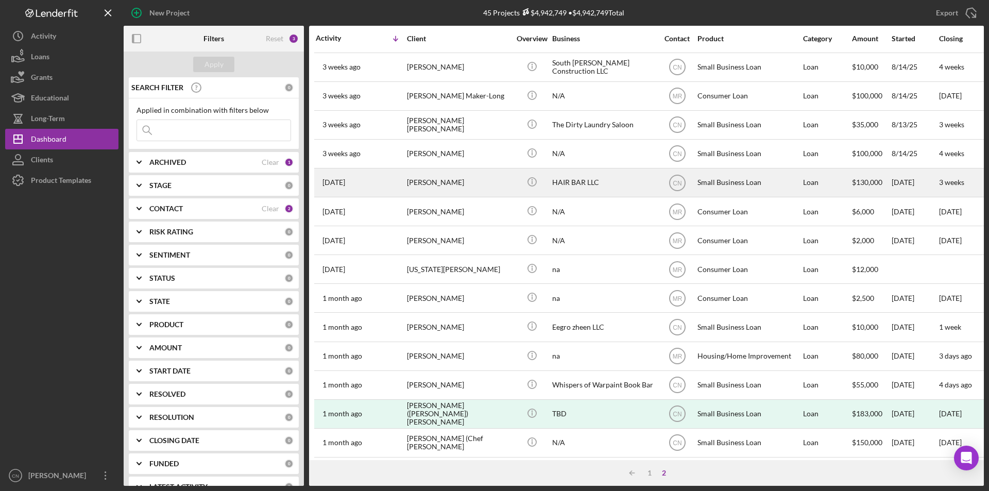
click at [454, 182] on div "[PERSON_NAME]" at bounding box center [458, 182] width 103 height 27
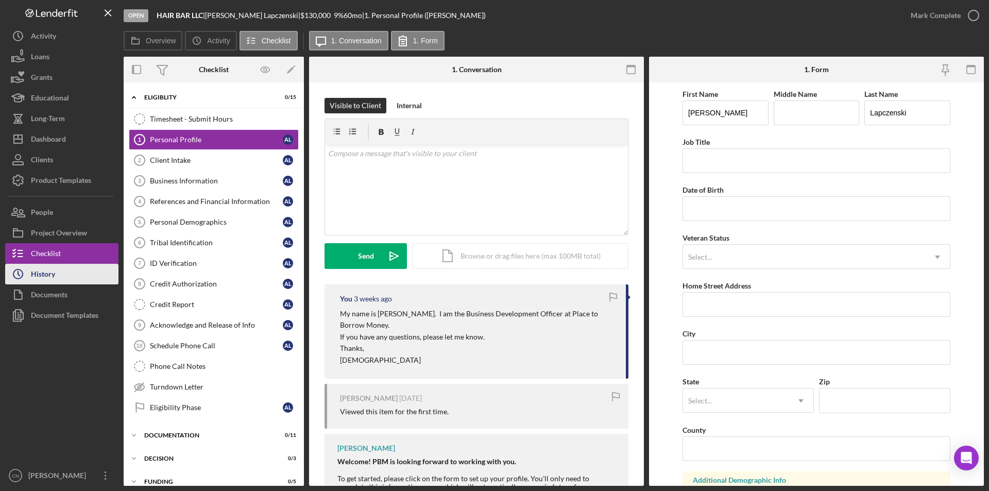
click at [47, 276] on div "History" at bounding box center [43, 275] width 24 height 23
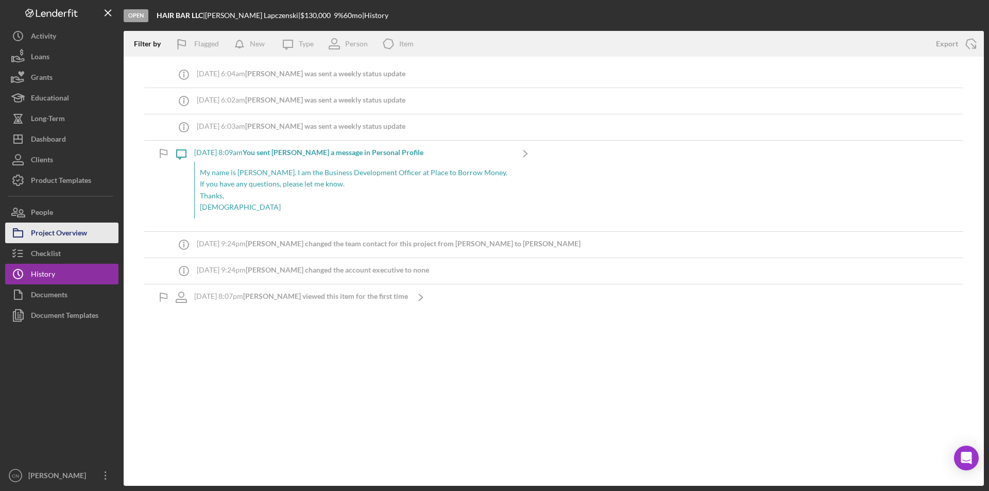
click at [50, 232] on div "Project Overview" at bounding box center [59, 234] width 56 height 23
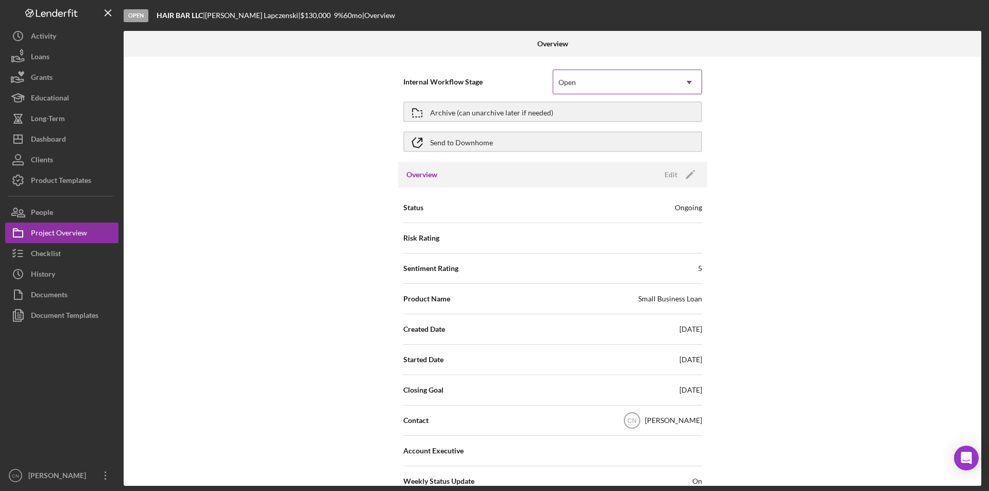
click at [601, 86] on div "Open" at bounding box center [615, 83] width 124 height 24
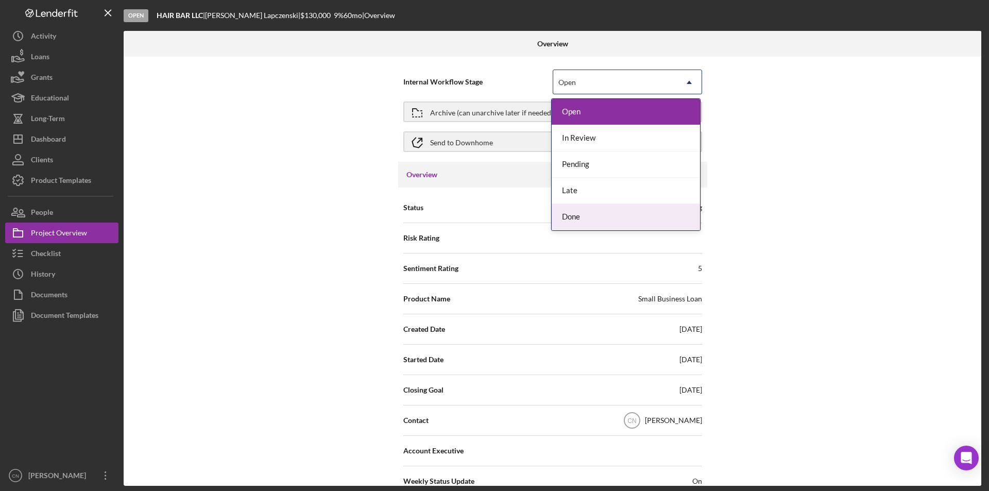
click at [573, 217] on div "Done" at bounding box center [626, 217] width 148 height 26
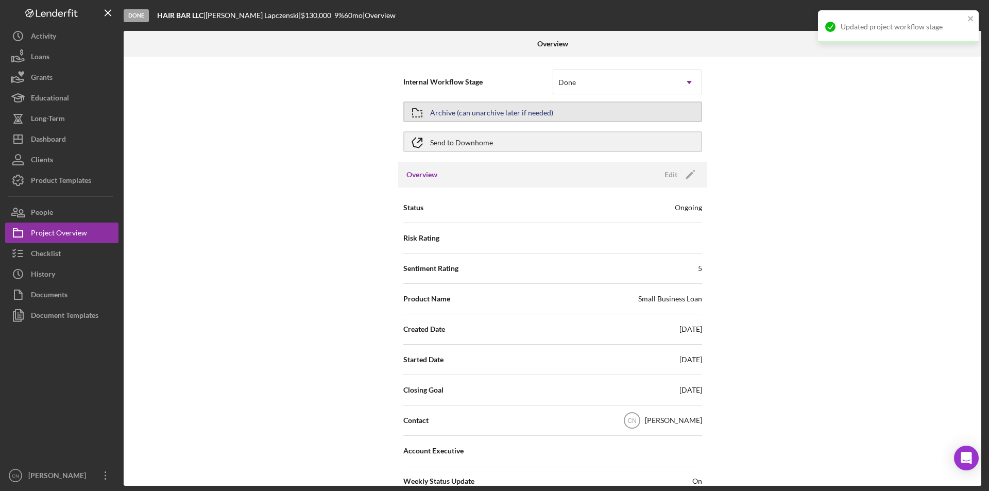
click at [499, 117] on div "Archive (can unarchive later if needed)" at bounding box center [491, 112] width 123 height 19
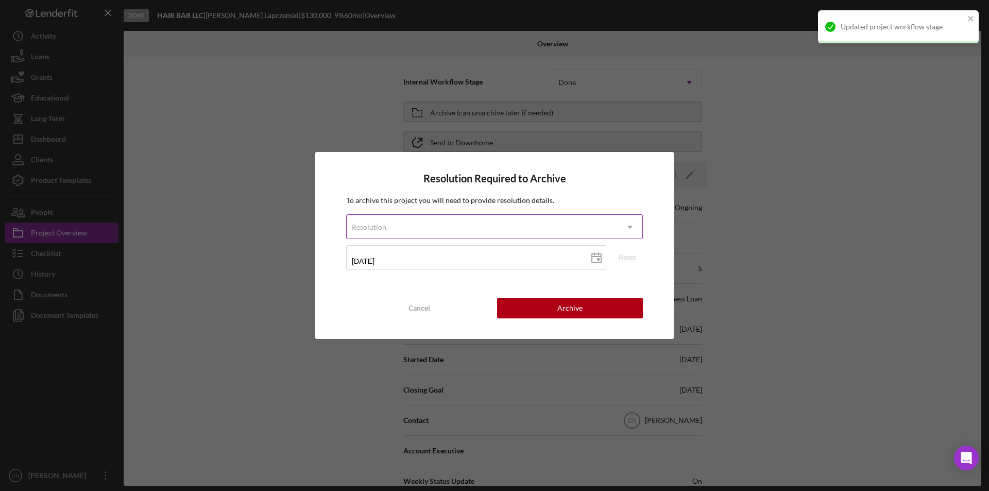
click at [452, 228] on div "Resolution" at bounding box center [482, 227] width 271 height 24
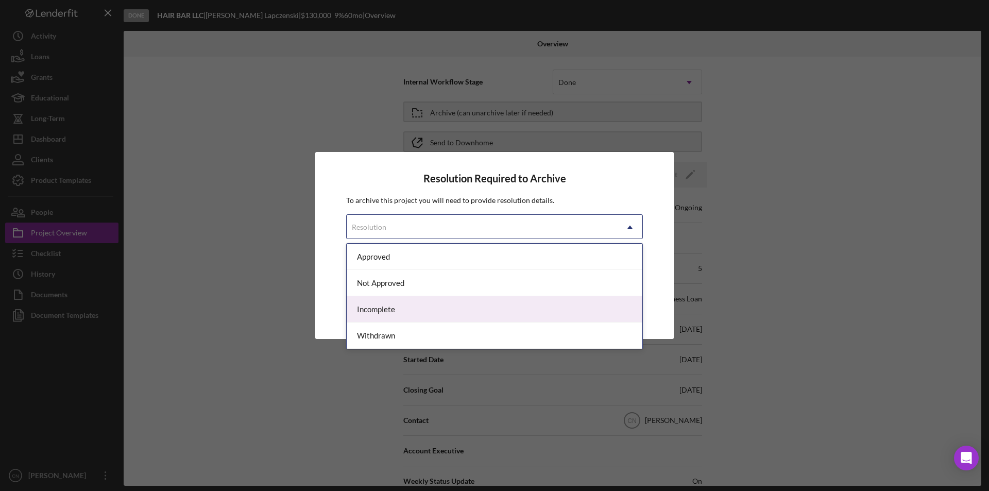
click at [380, 309] on div "Incomplete" at bounding box center [495, 309] width 296 height 26
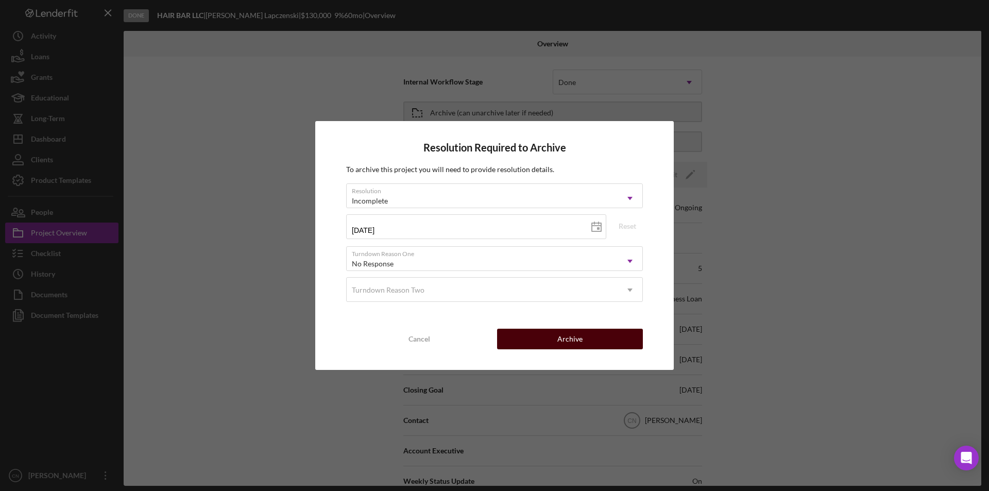
click at [565, 341] on div "Archive" at bounding box center [570, 339] width 25 height 21
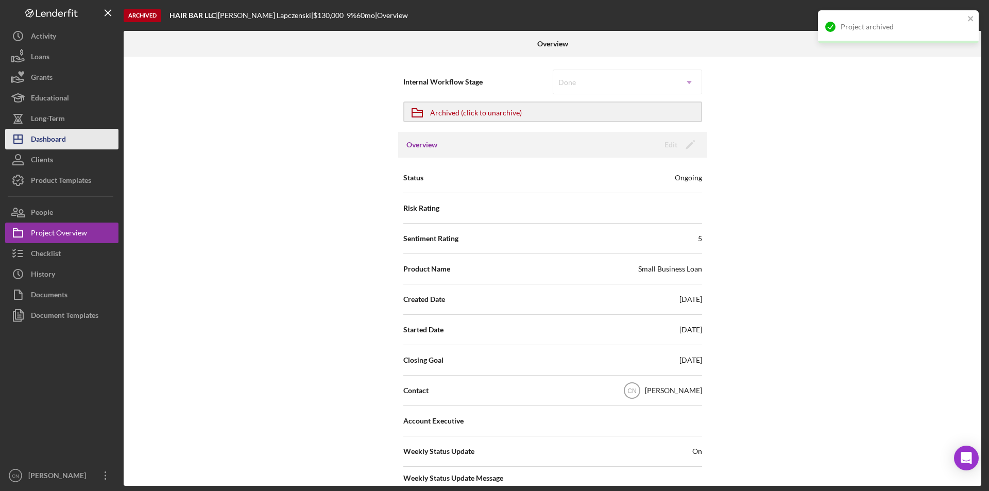
click at [51, 145] on div "Dashboard" at bounding box center [48, 140] width 35 height 23
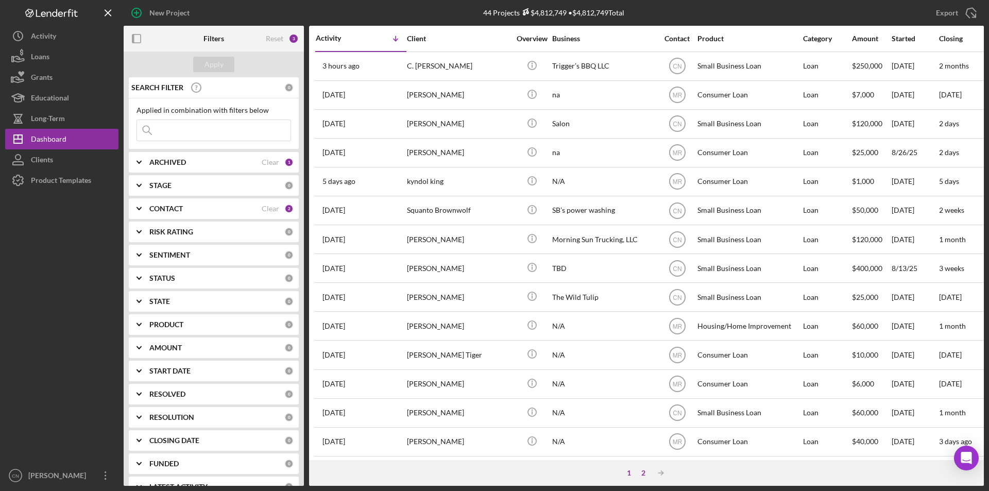
click at [642, 474] on div "2" at bounding box center [643, 473] width 14 height 8
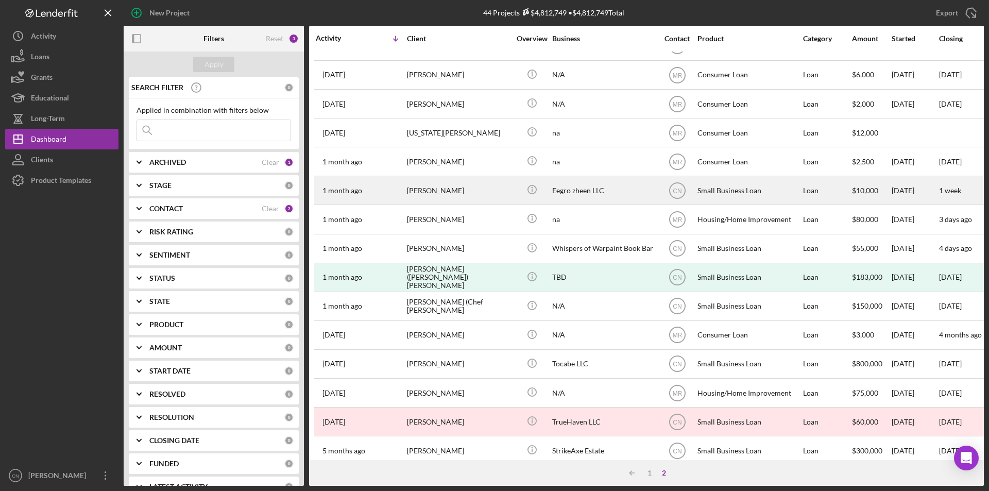
scroll to position [154, 0]
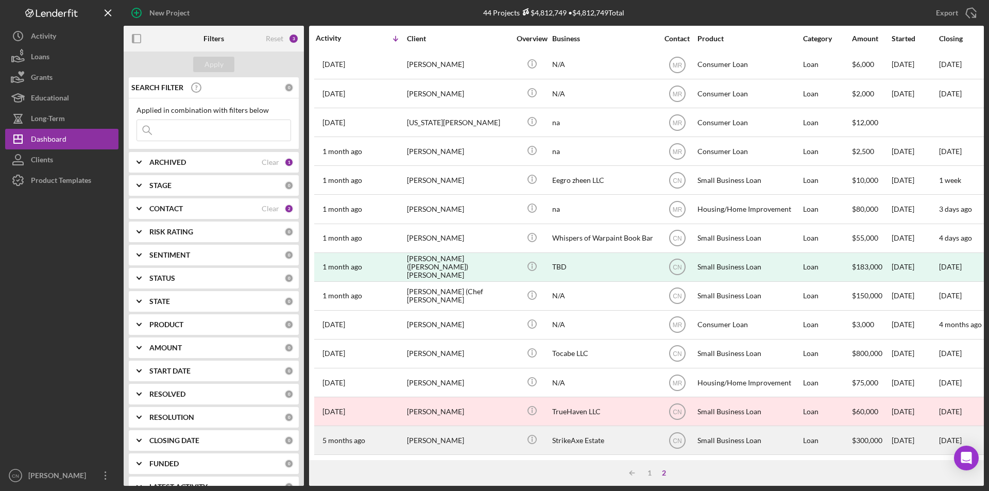
click at [416, 430] on div "[PERSON_NAME]" at bounding box center [458, 440] width 103 height 27
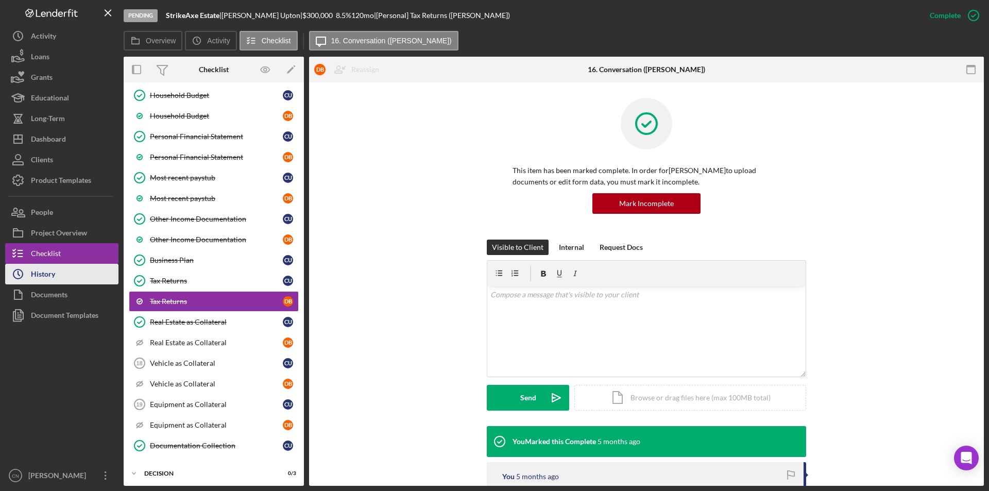
scroll to position [128, 0]
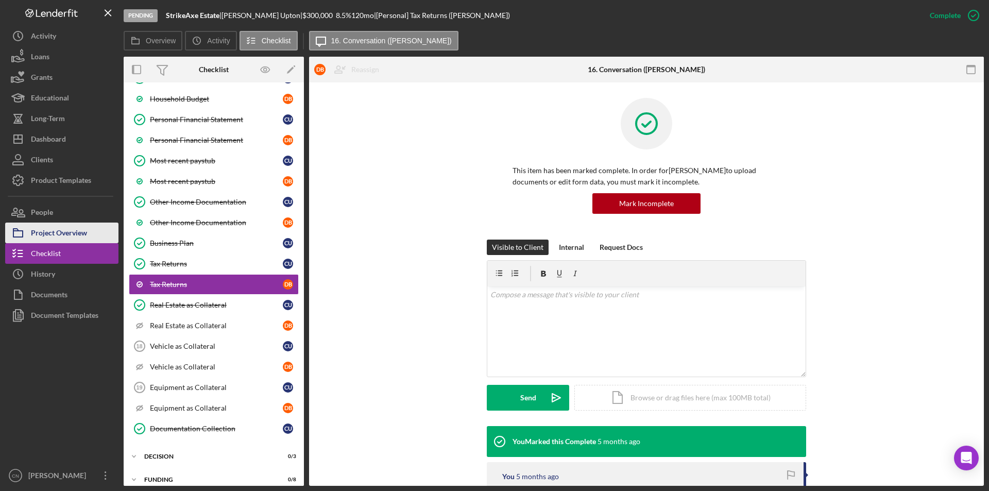
click at [43, 234] on div "Project Overview" at bounding box center [59, 234] width 56 height 23
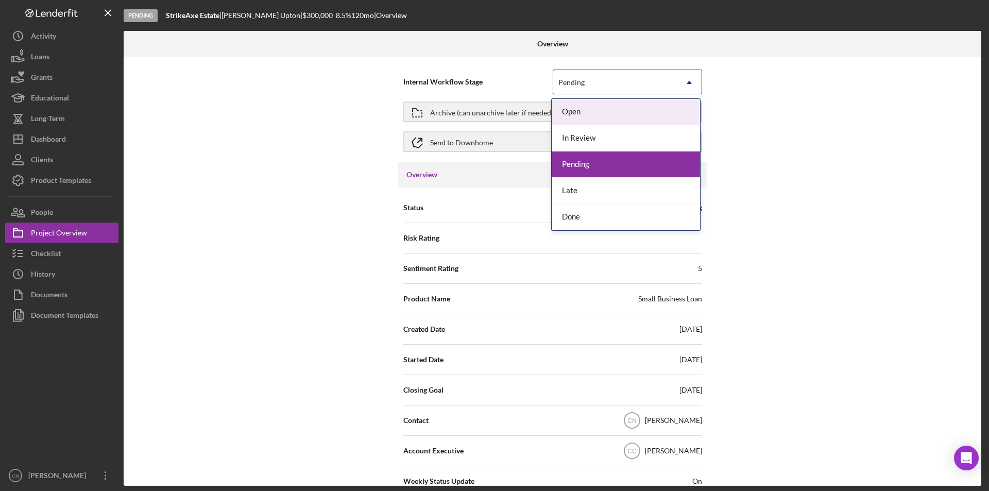
click at [608, 80] on div "Pending" at bounding box center [615, 83] width 124 height 24
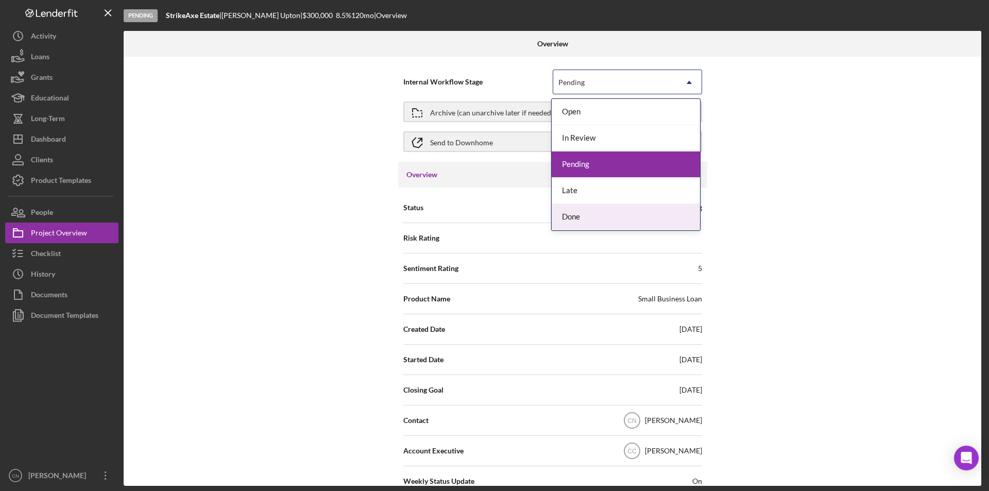
click at [569, 214] on div "Done" at bounding box center [626, 217] width 148 height 26
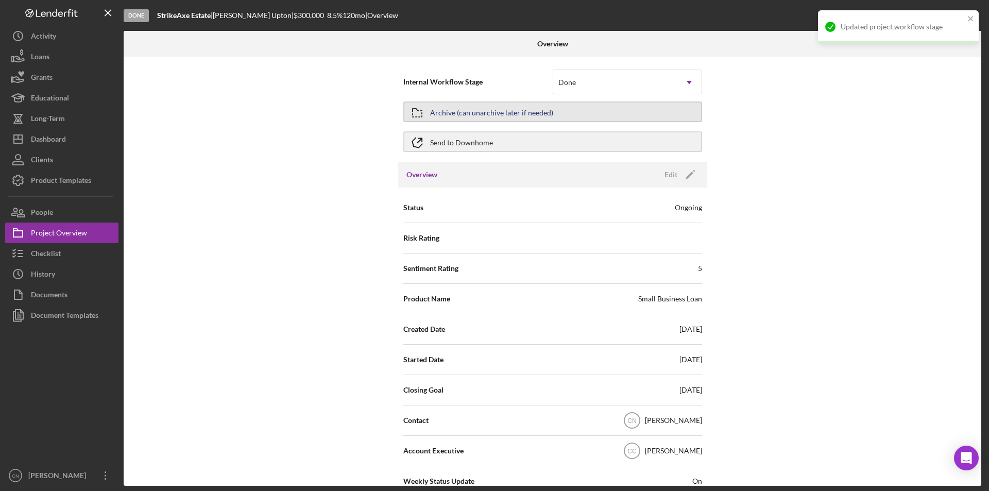
click at [517, 111] on div "Archive (can unarchive later if needed)" at bounding box center [491, 112] width 123 height 19
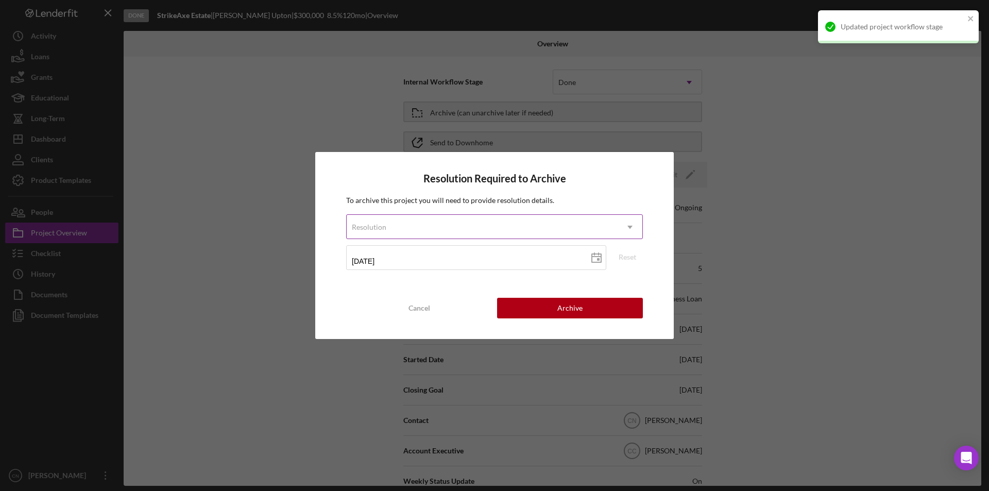
click at [471, 230] on div "Resolution" at bounding box center [482, 227] width 271 height 24
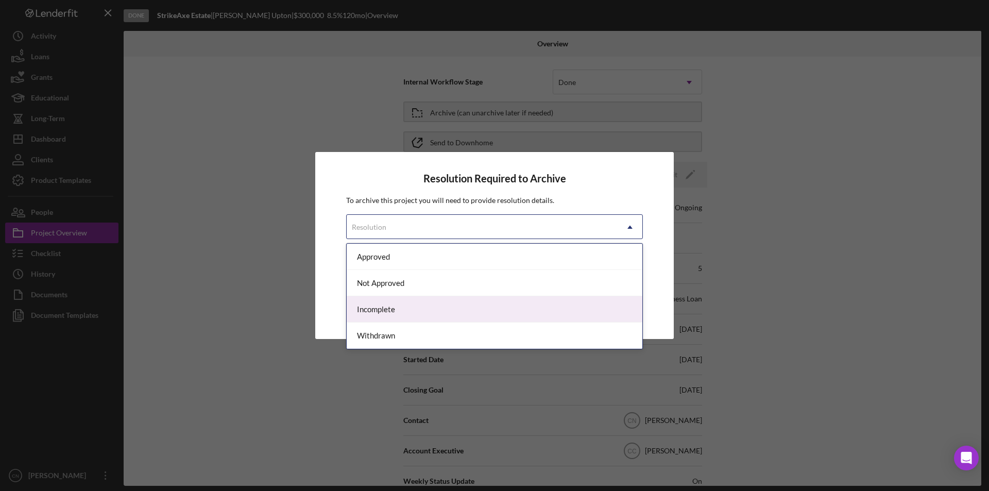
click at [389, 304] on div "Incomplete" at bounding box center [495, 309] width 296 height 26
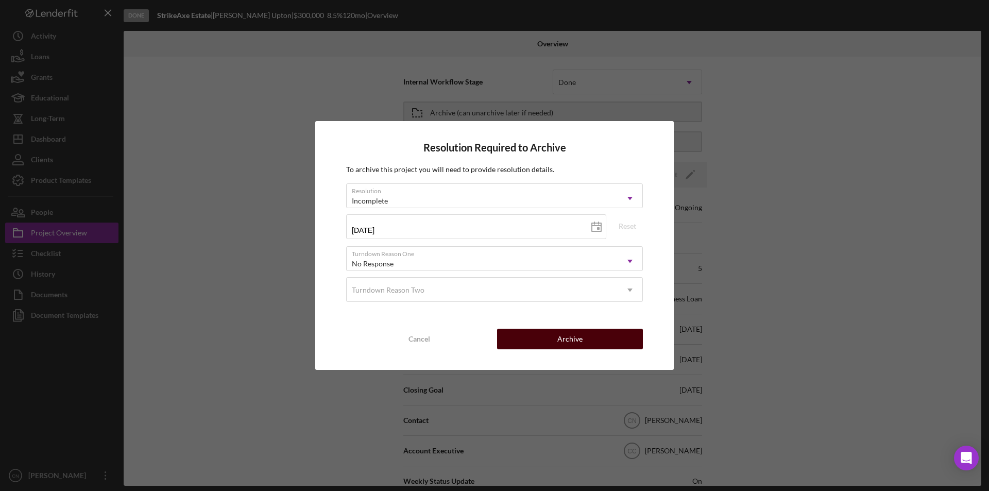
click at [560, 341] on div "Archive" at bounding box center [570, 339] width 25 height 21
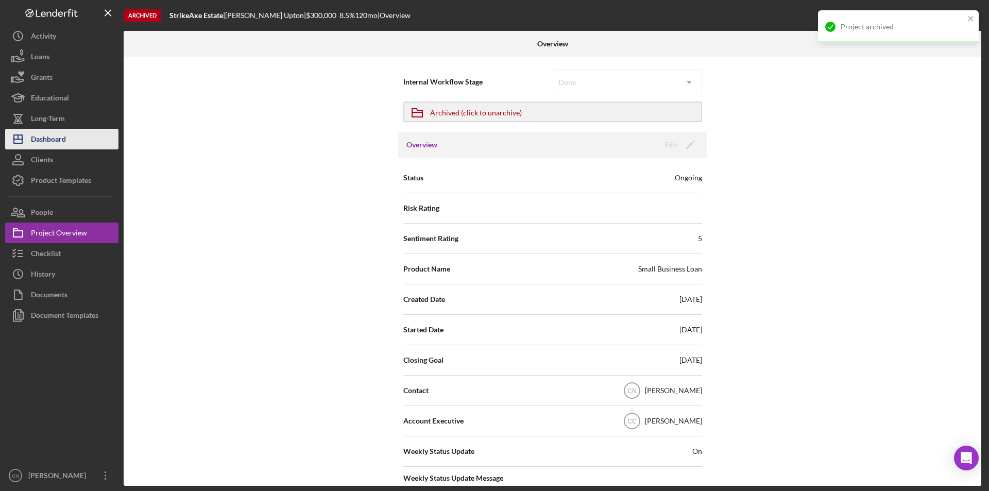
click at [50, 134] on div "Dashboard" at bounding box center [48, 140] width 35 height 23
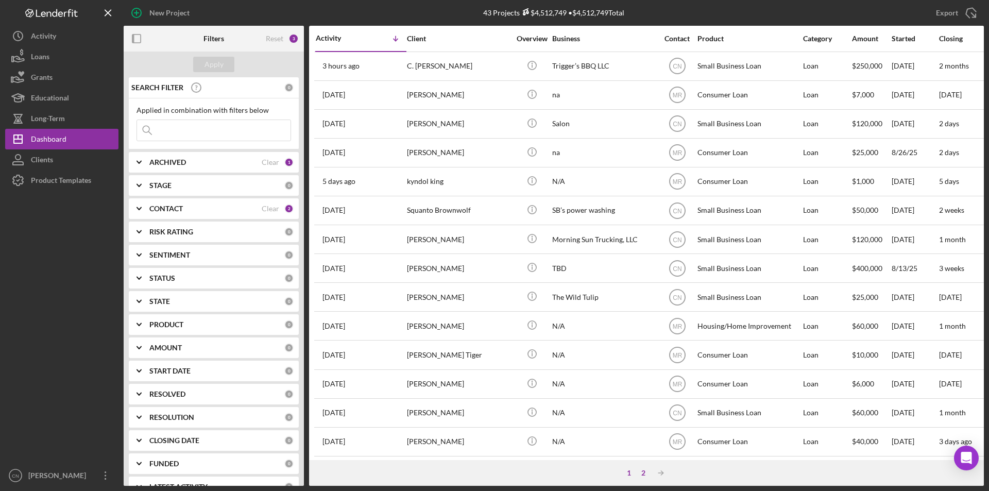
click at [646, 473] on div "2" at bounding box center [643, 473] width 14 height 8
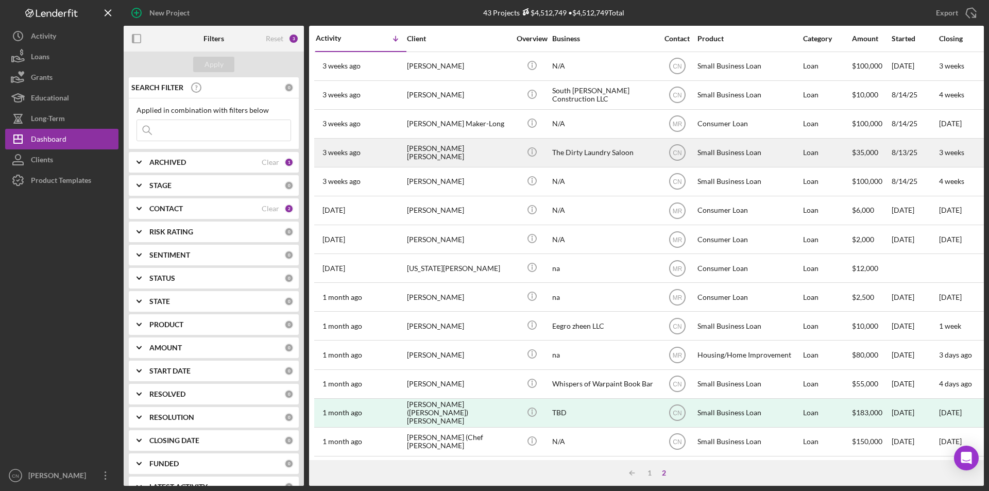
click at [461, 144] on div "[PERSON_NAME] [PERSON_NAME]" at bounding box center [458, 152] width 103 height 27
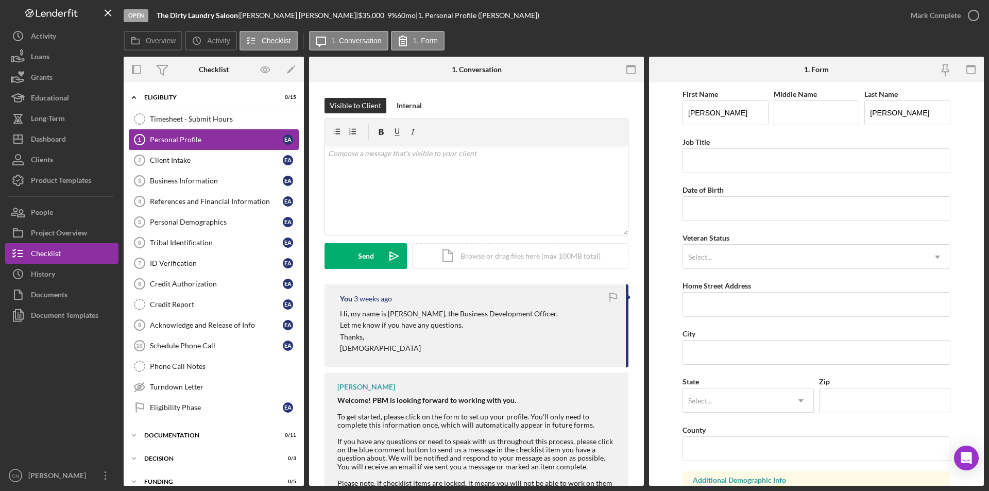
click at [186, 142] on div "Personal Profile" at bounding box center [216, 140] width 133 height 8
click at [40, 274] on div "History" at bounding box center [43, 275] width 24 height 23
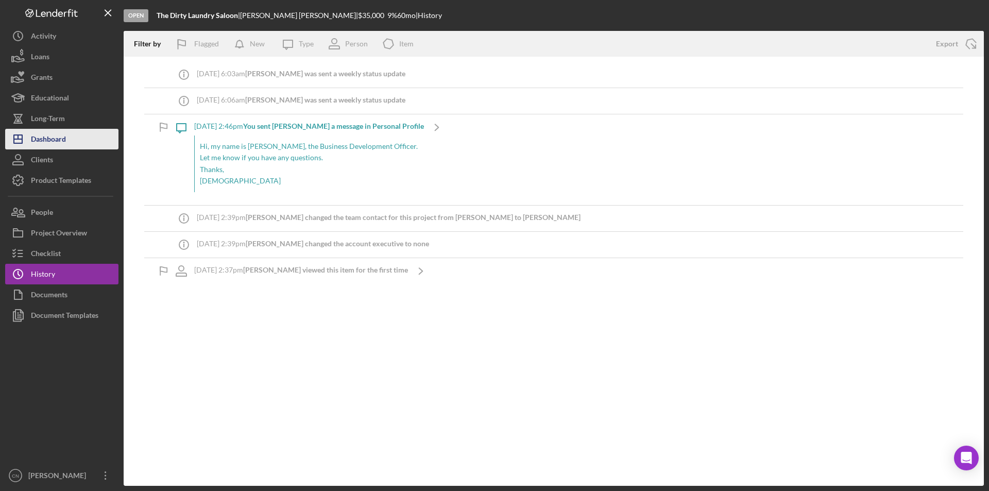
click at [58, 136] on div "Dashboard" at bounding box center [48, 140] width 35 height 23
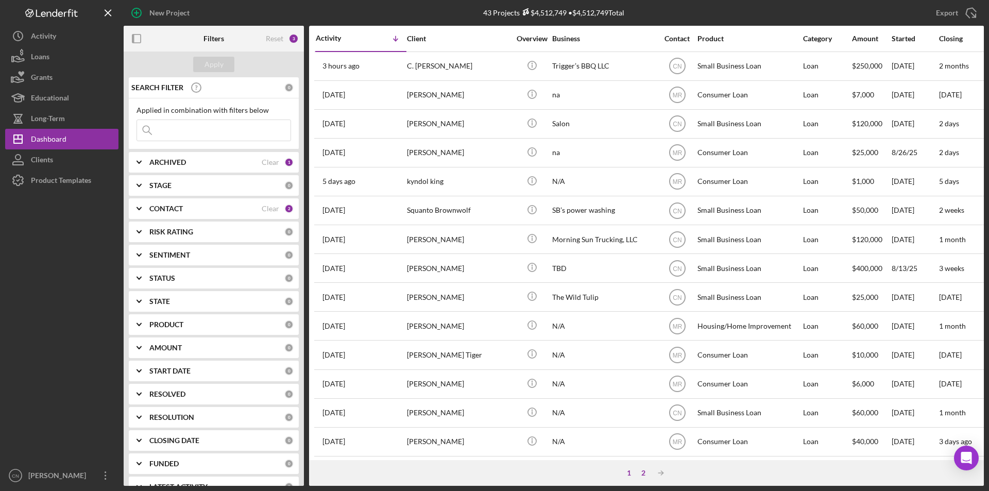
click at [643, 473] on div "2" at bounding box center [643, 473] width 14 height 8
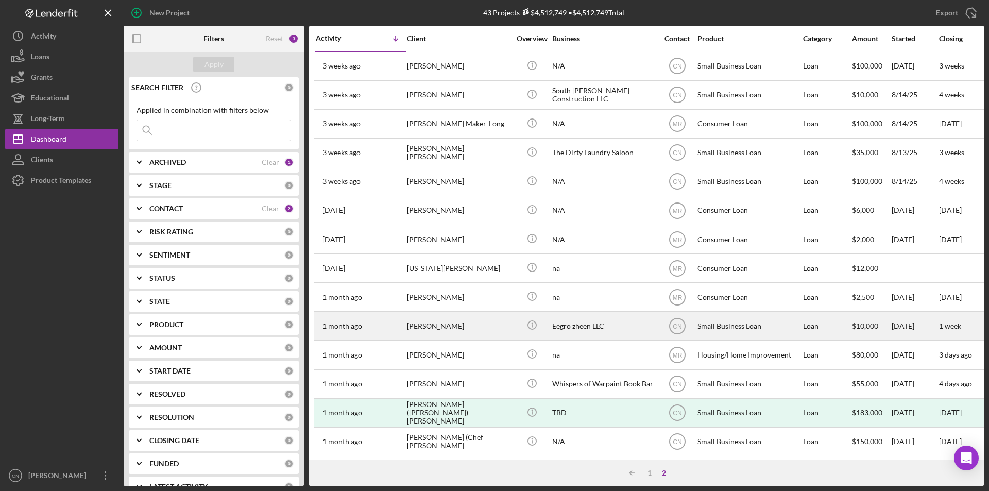
click at [570, 324] on div "Eegro zheen LLC" at bounding box center [603, 325] width 103 height 27
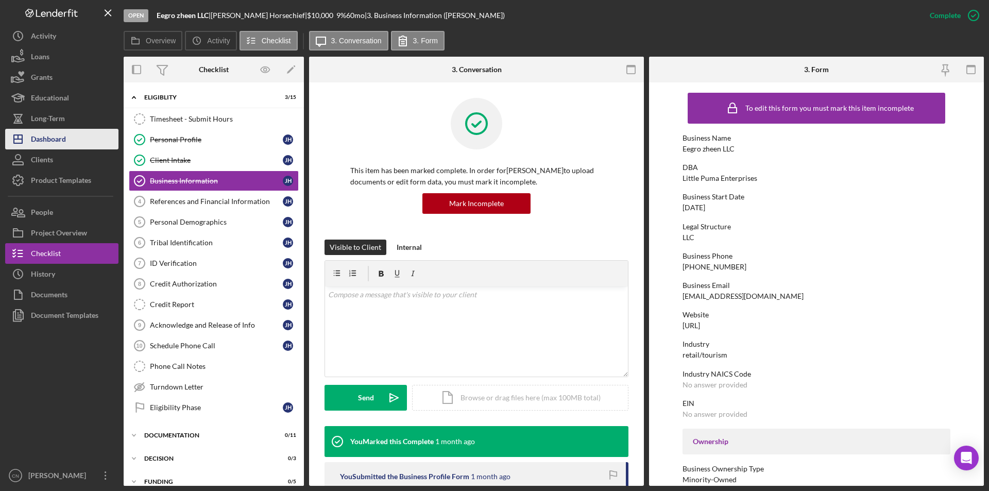
click at [35, 141] on div "Dashboard" at bounding box center [48, 140] width 35 height 23
